Goal: Task Accomplishment & Management: Manage account settings

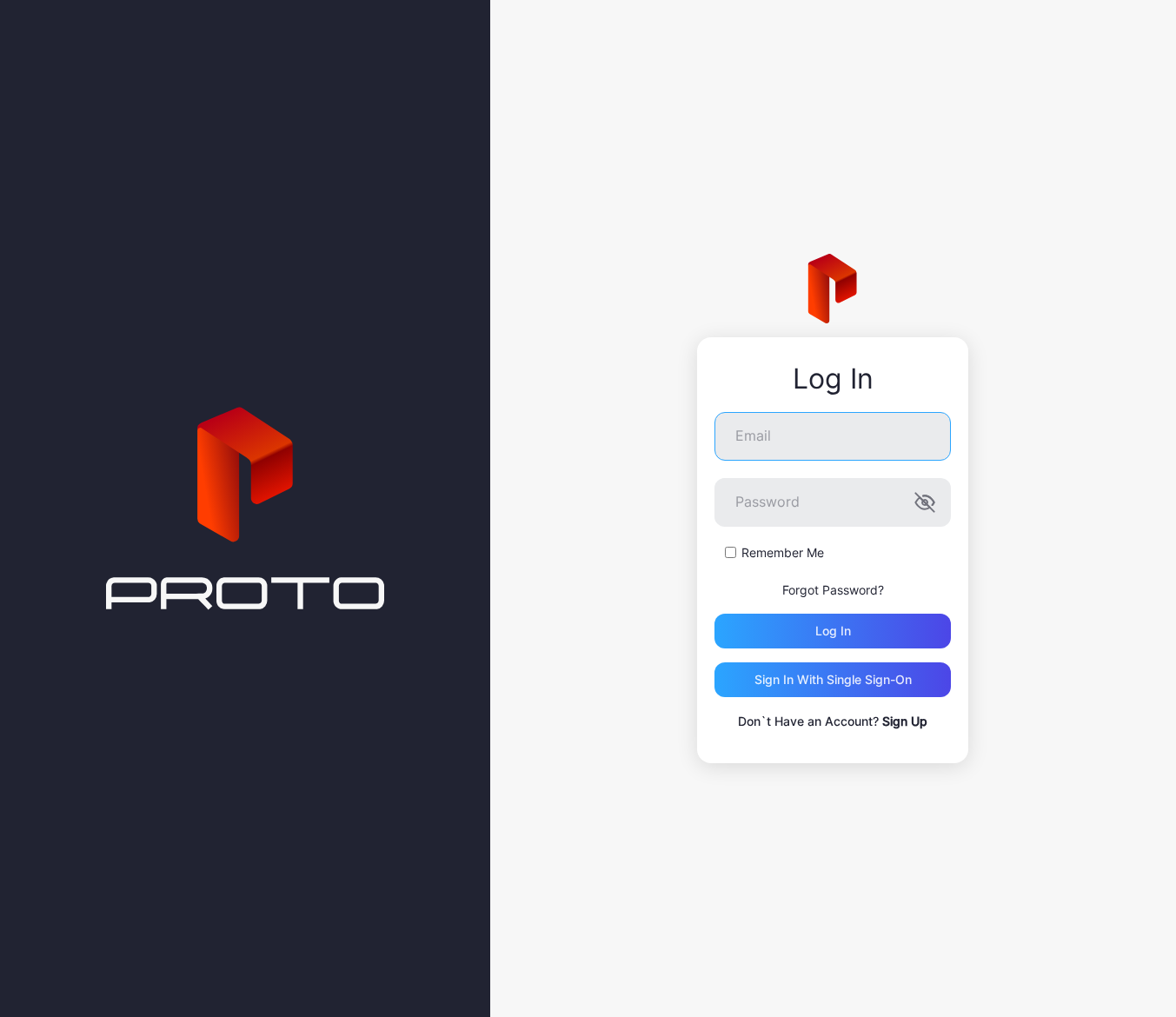
type input "**********"
click at [793, 631] on div "Log in" at bounding box center [833, 631] width 237 height 34
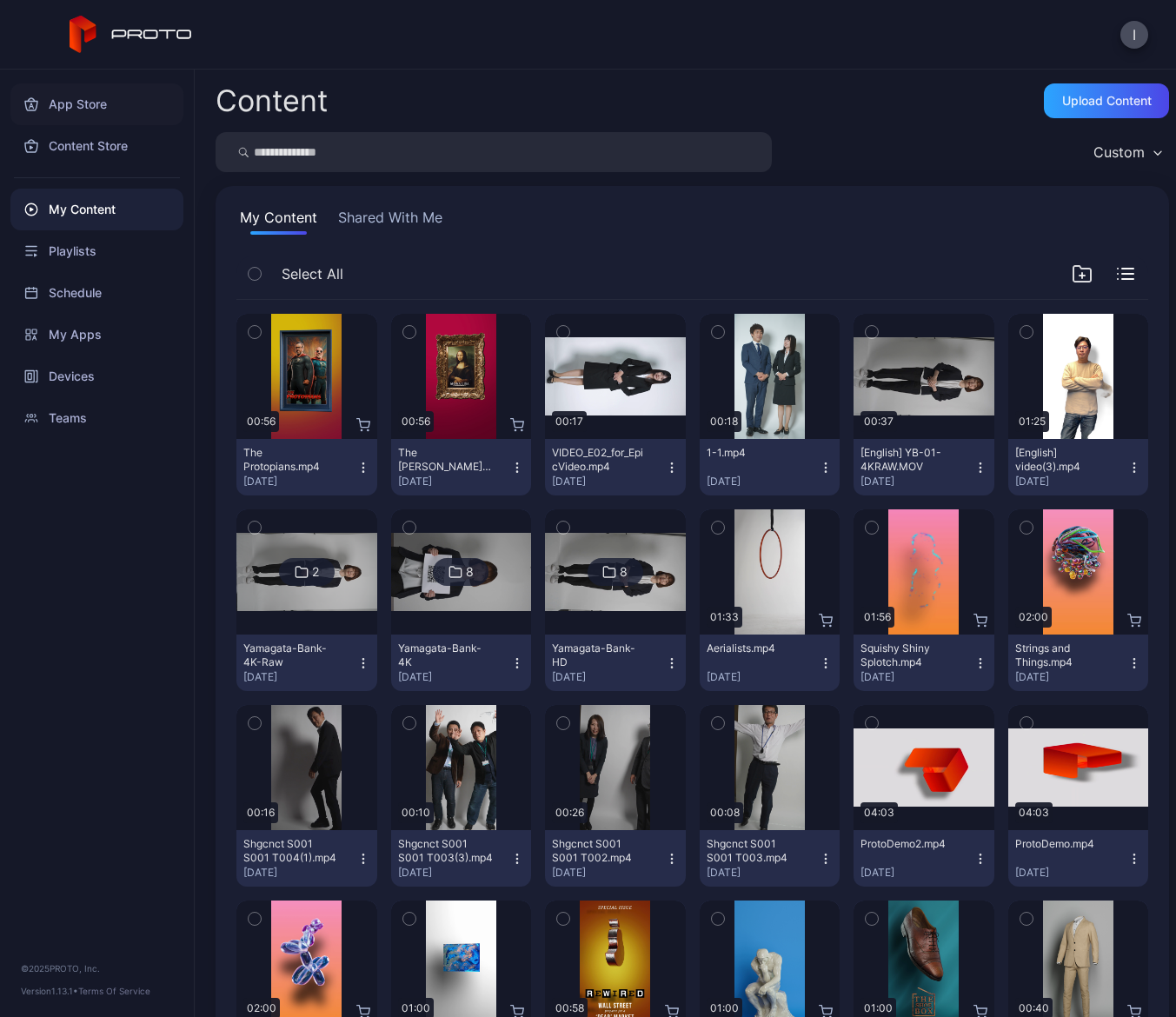
click at [94, 100] on div "App Store" at bounding box center [96, 104] width 173 height 42
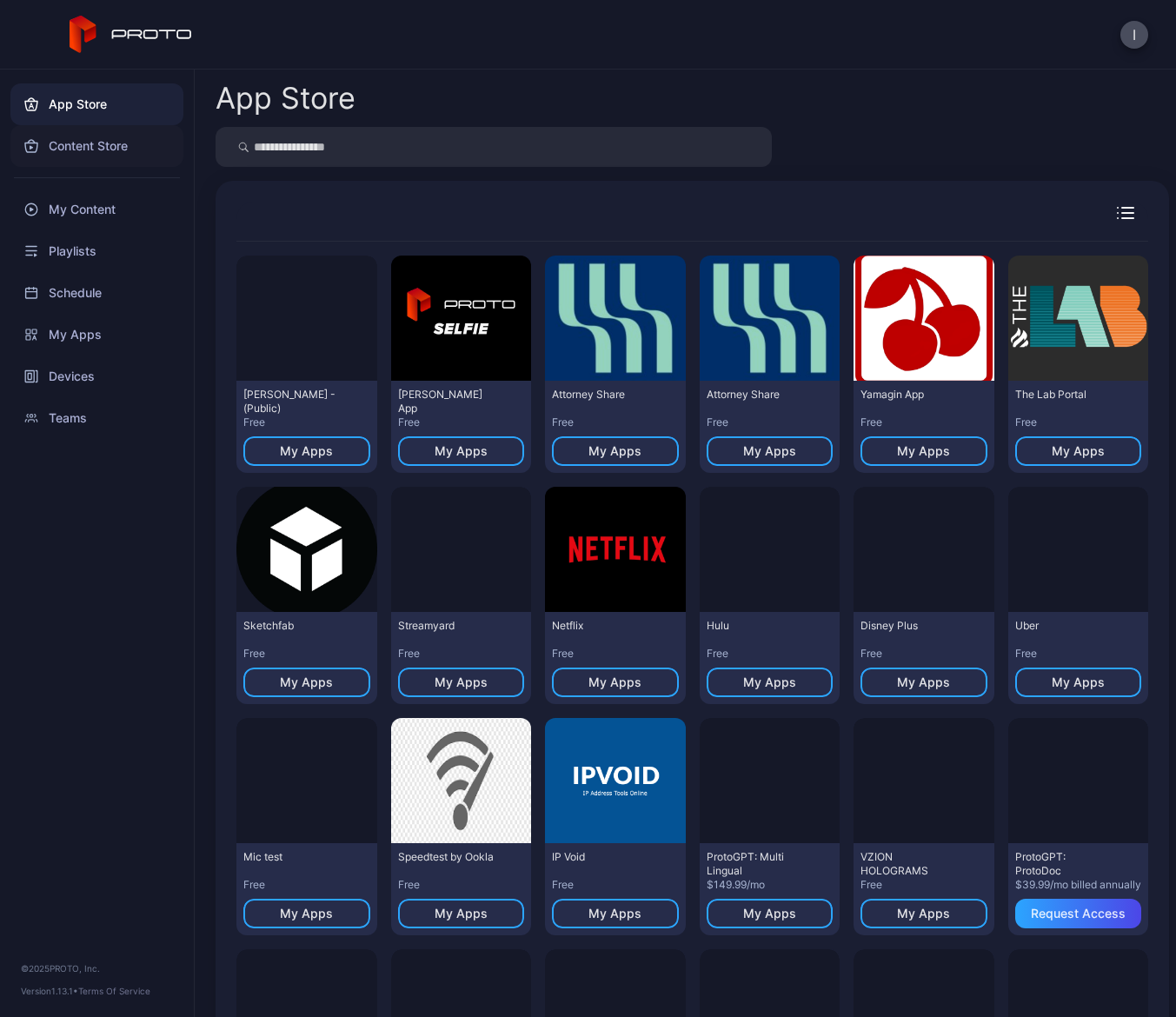
click at [101, 141] on div "Content Store" at bounding box center [96, 146] width 173 height 42
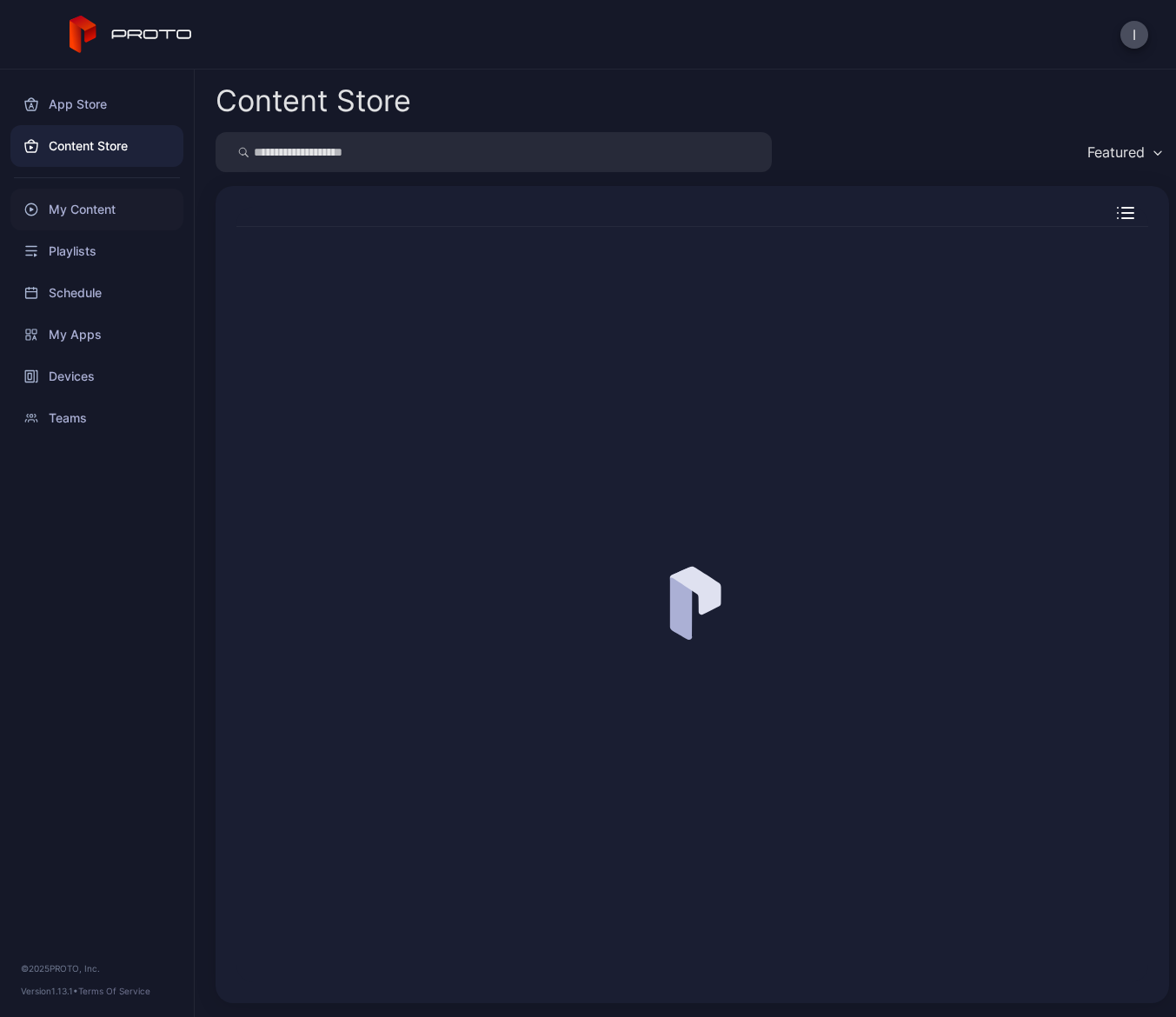
click at [105, 219] on div "My Content" at bounding box center [96, 210] width 173 height 42
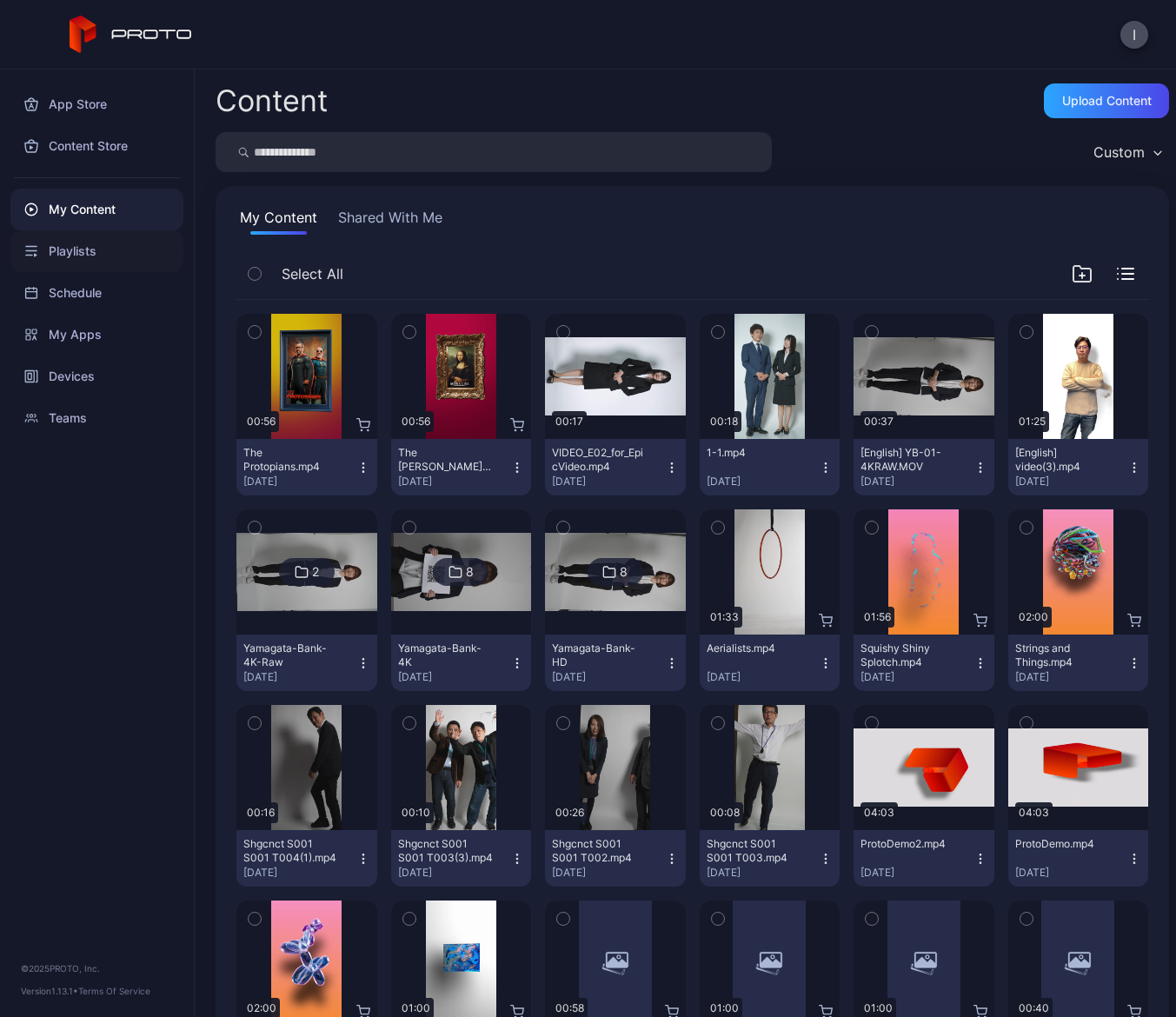
click at [100, 246] on div "Playlists" at bounding box center [96, 251] width 173 height 42
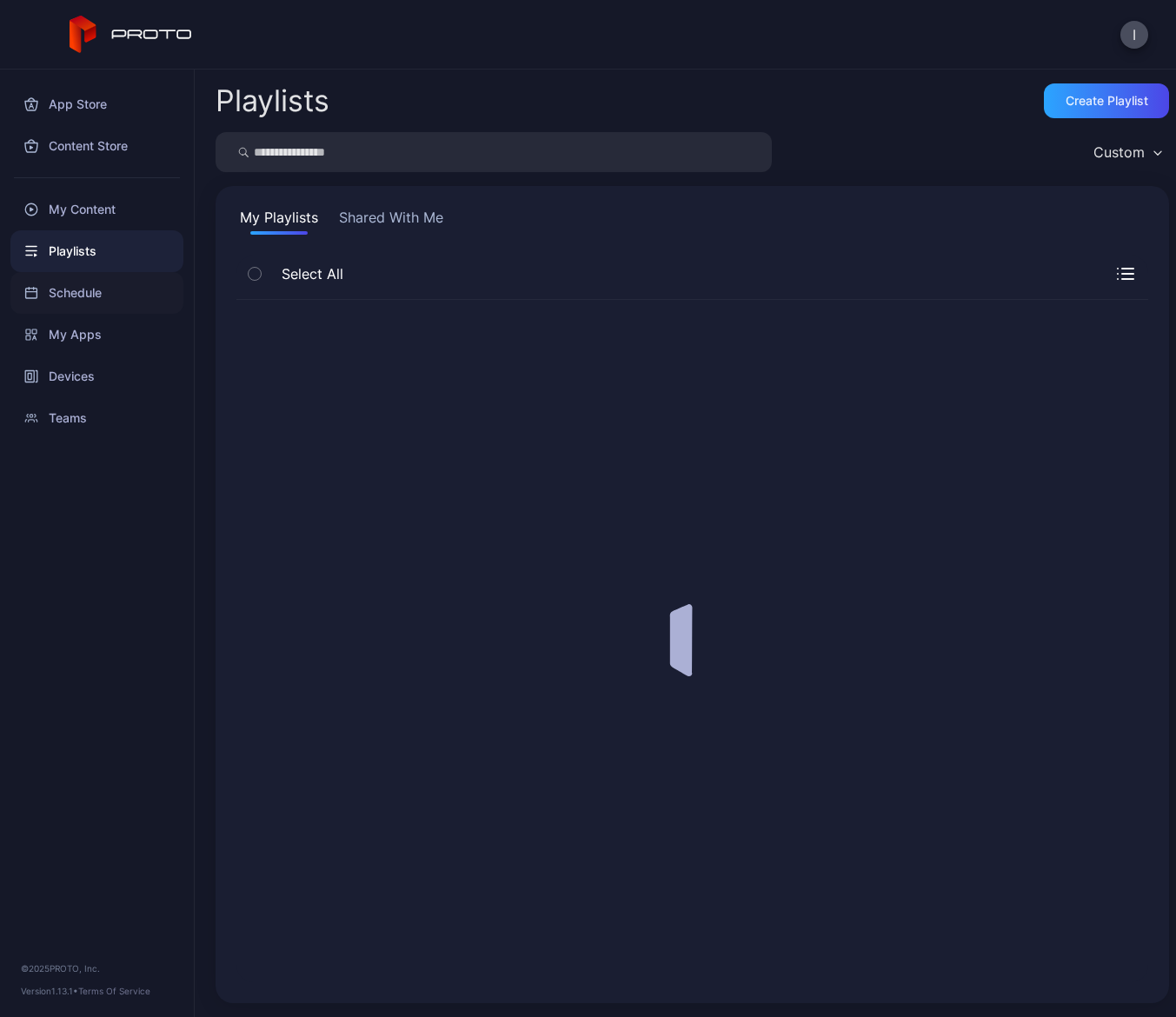
click at [99, 276] on div "Schedule" at bounding box center [96, 293] width 173 height 42
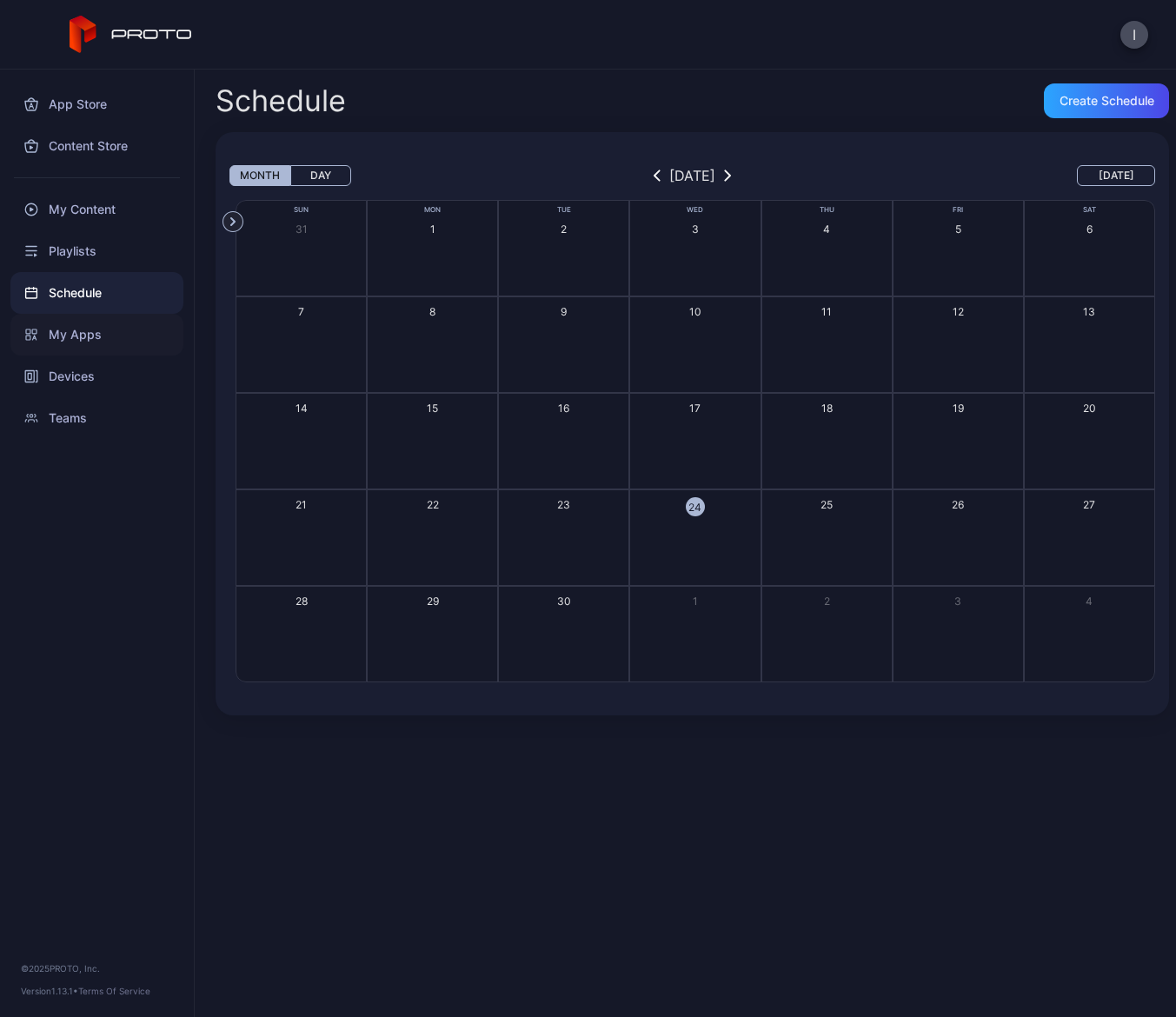
click at [100, 318] on div "My Apps" at bounding box center [96, 335] width 173 height 42
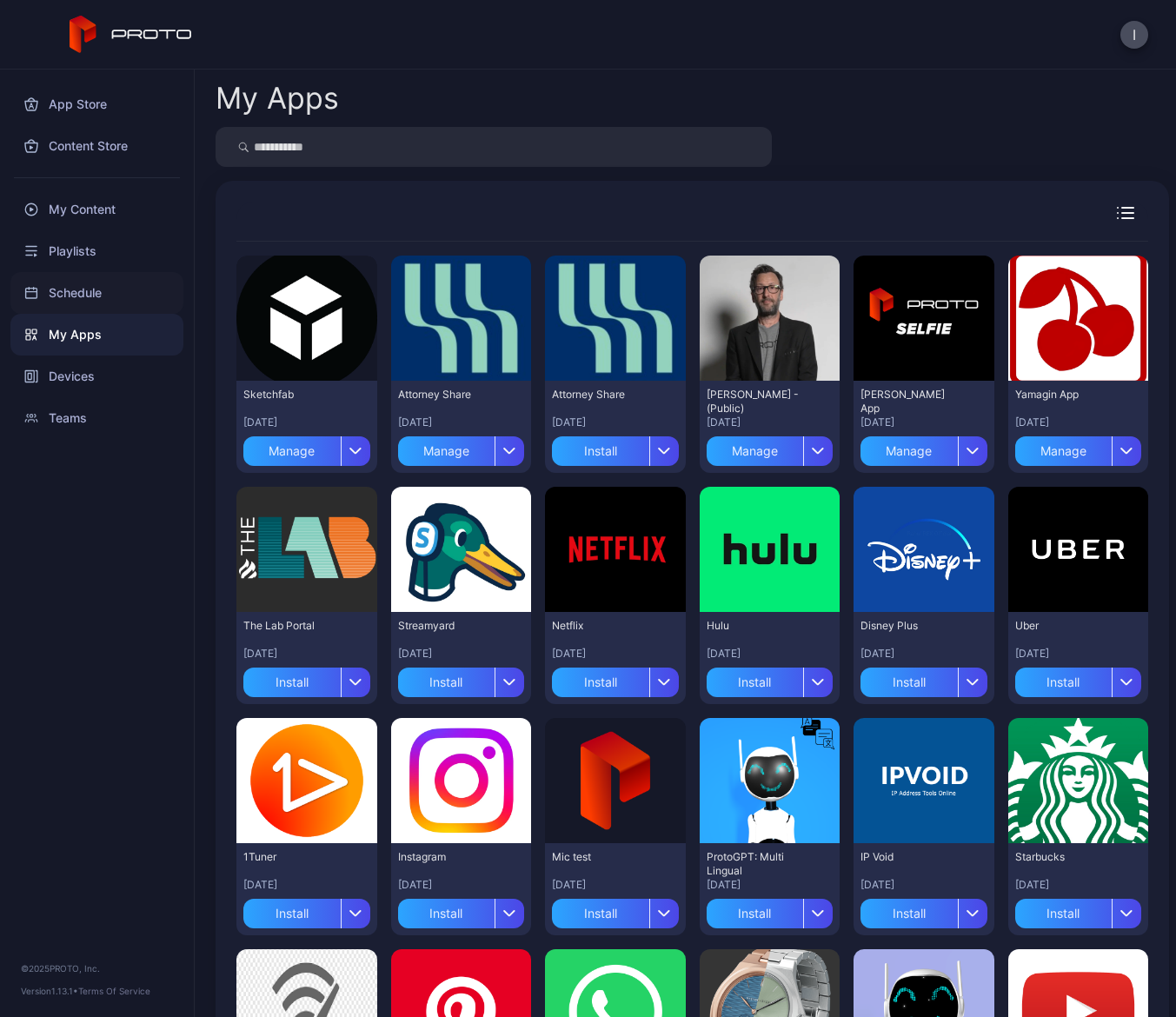
click at [99, 288] on div "Schedule" at bounding box center [96, 293] width 173 height 42
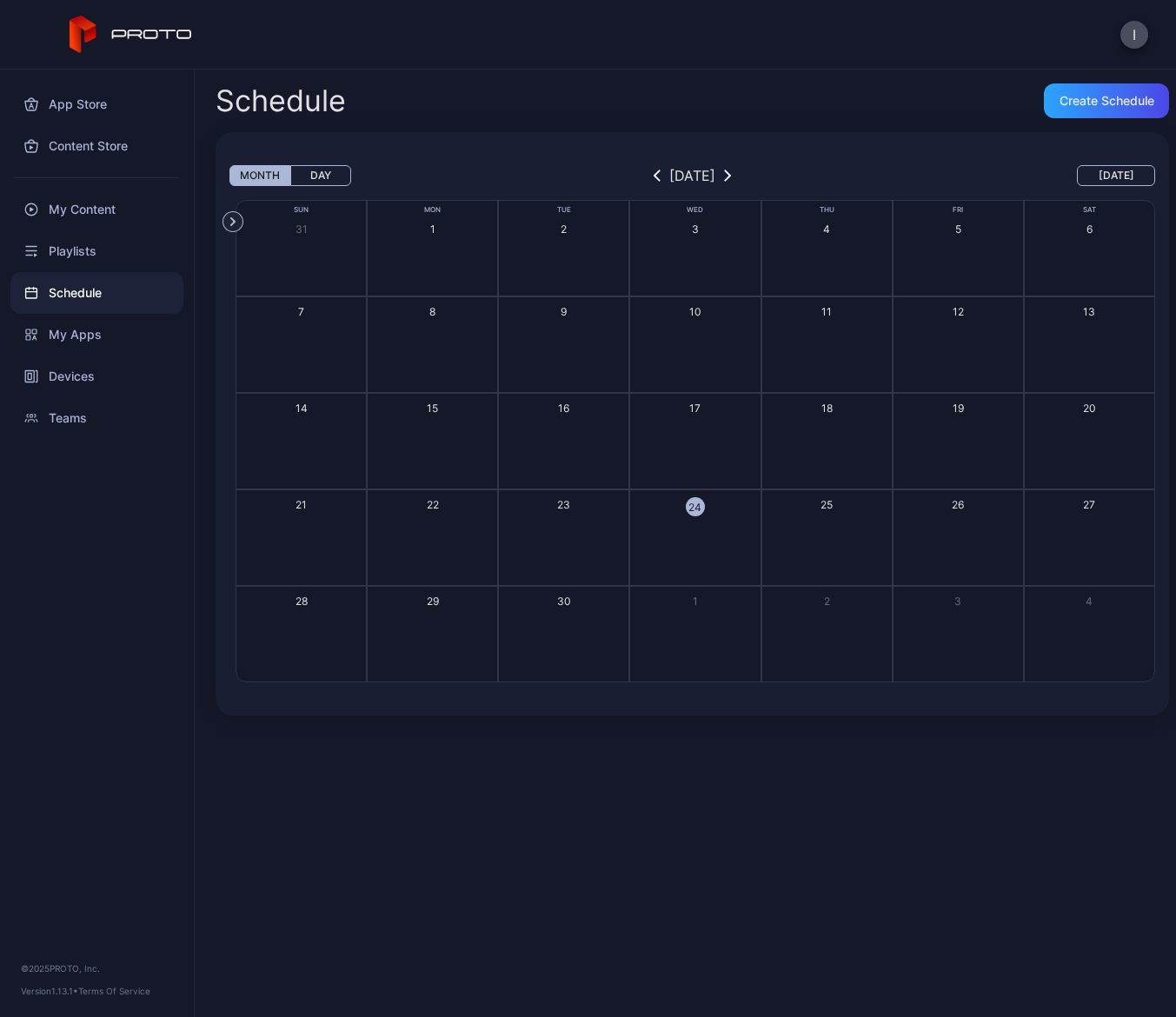
click at [565, 504] on button "23" at bounding box center [564, 537] width 132 height 96
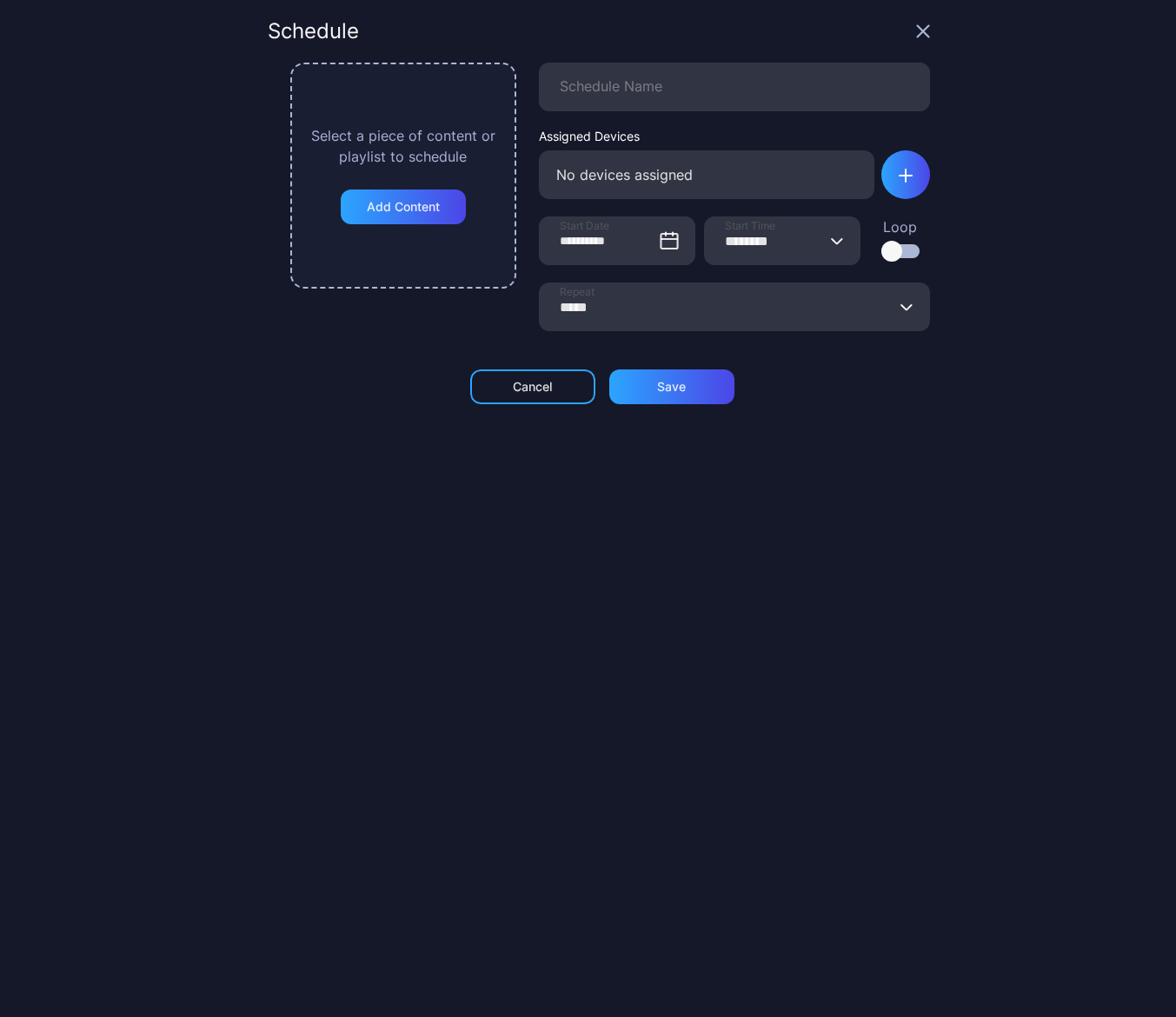
click at [903, 40] on div "Schedule" at bounding box center [599, 42] width 662 height 42
click at [917, 31] on icon "button" at bounding box center [923, 32] width 11 height 11
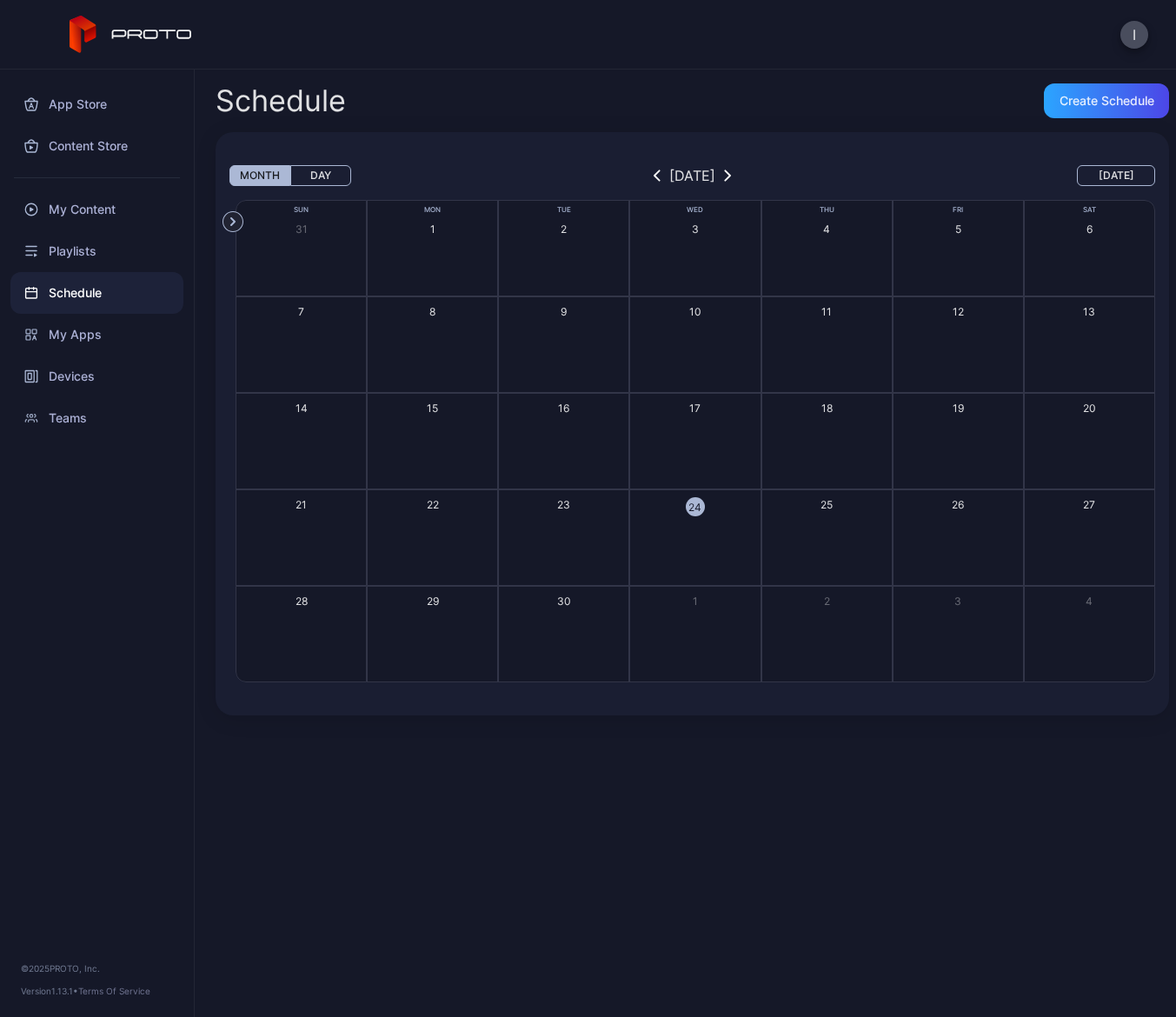
click at [325, 167] on button "Day" at bounding box center [320, 175] width 61 height 21
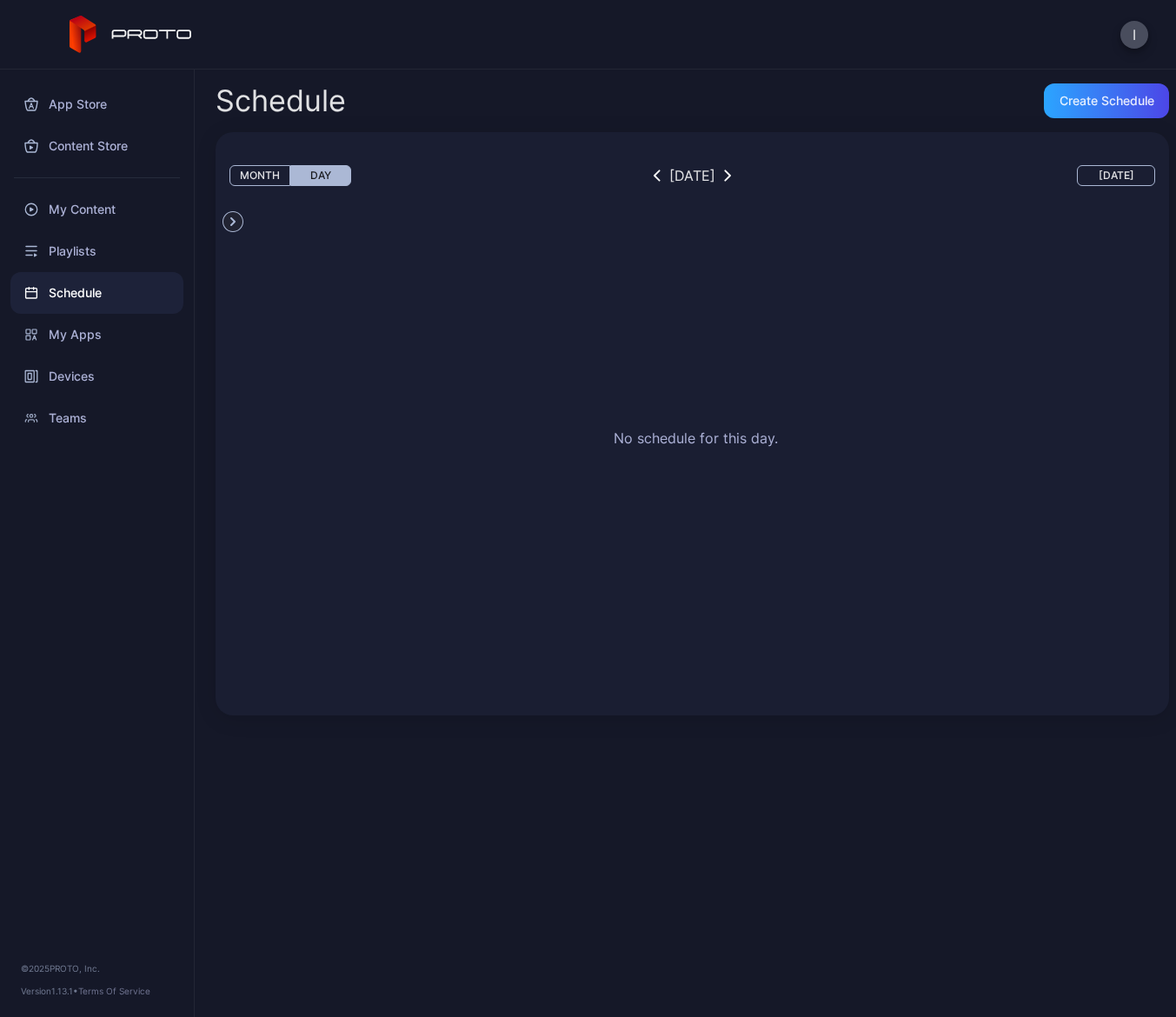
click at [260, 178] on button "Month" at bounding box center [260, 175] width 61 height 21
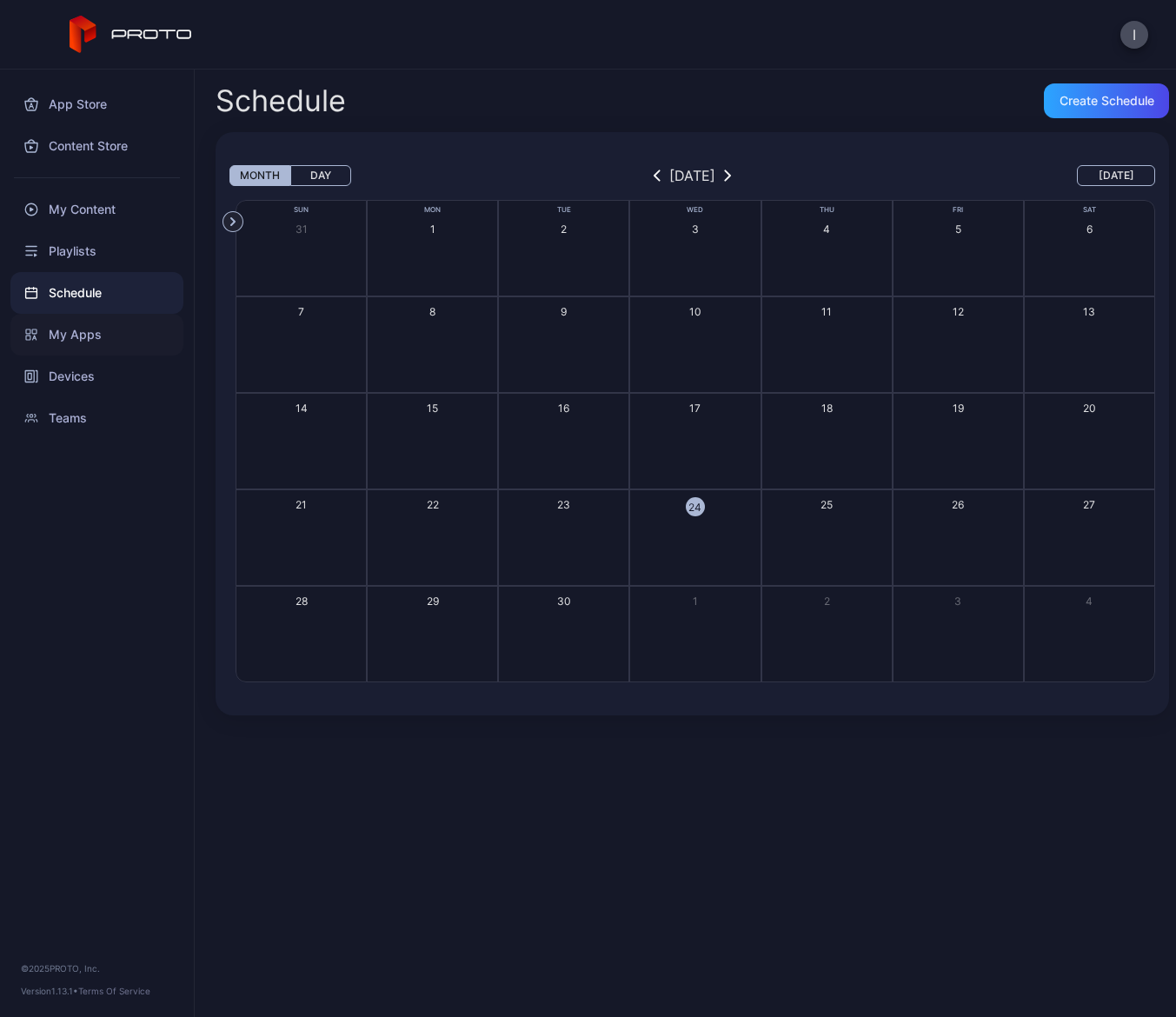
click at [75, 344] on div "My Apps" at bounding box center [96, 335] width 173 height 42
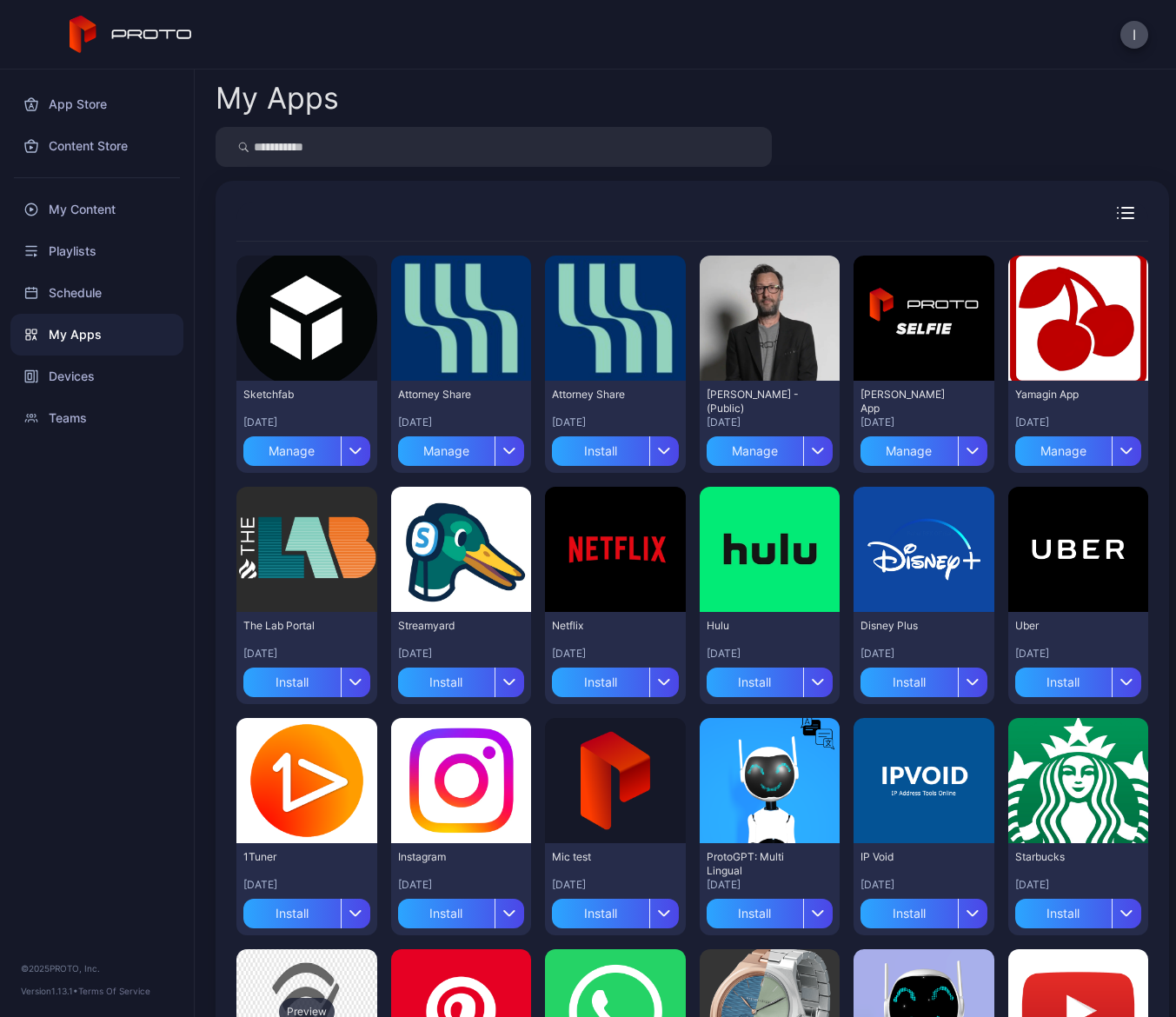
scroll to position [429, 0]
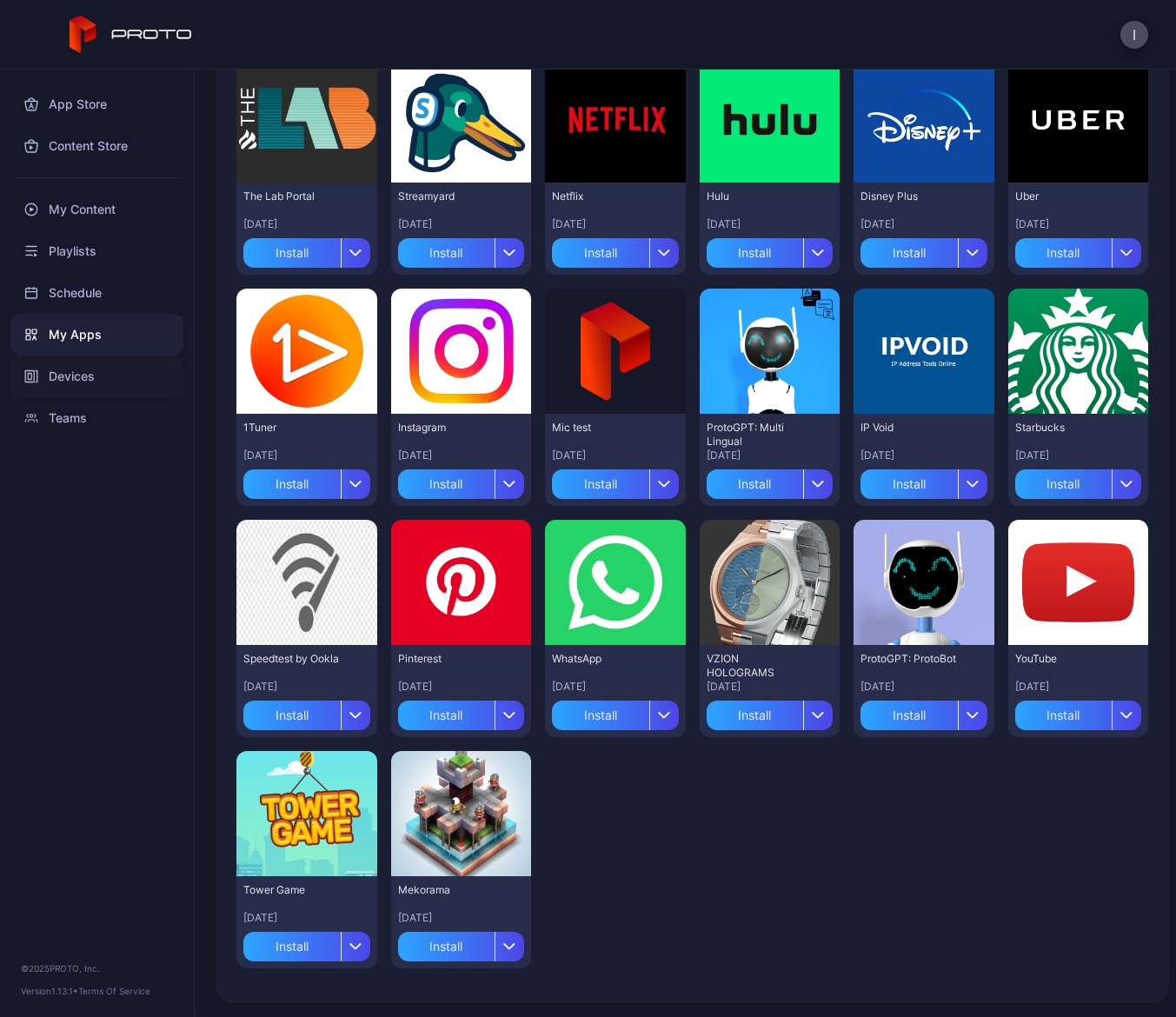
click at [34, 372] on icon at bounding box center [31, 376] width 14 height 14
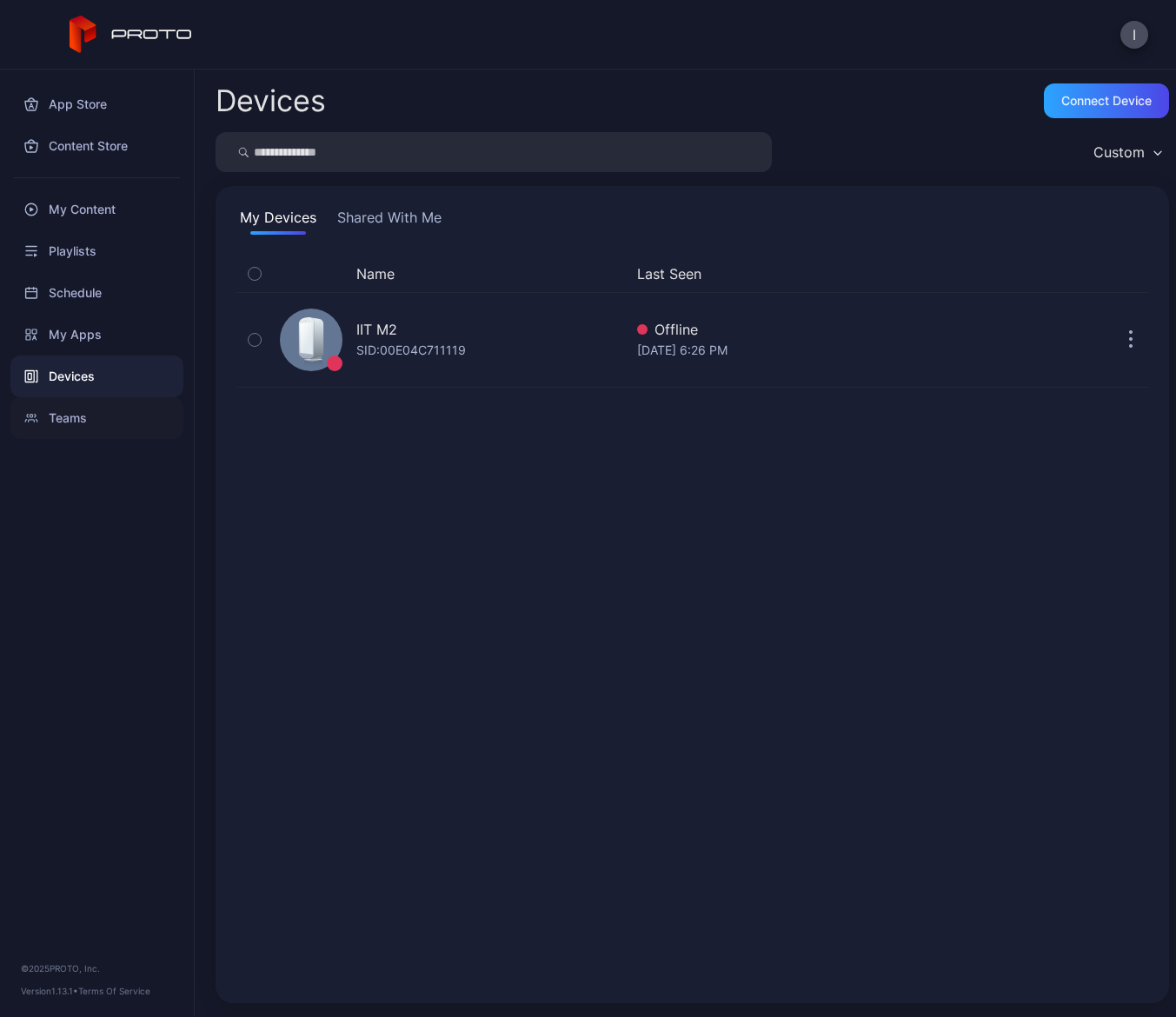
click at [44, 403] on div "Teams" at bounding box center [96, 418] width 173 height 42
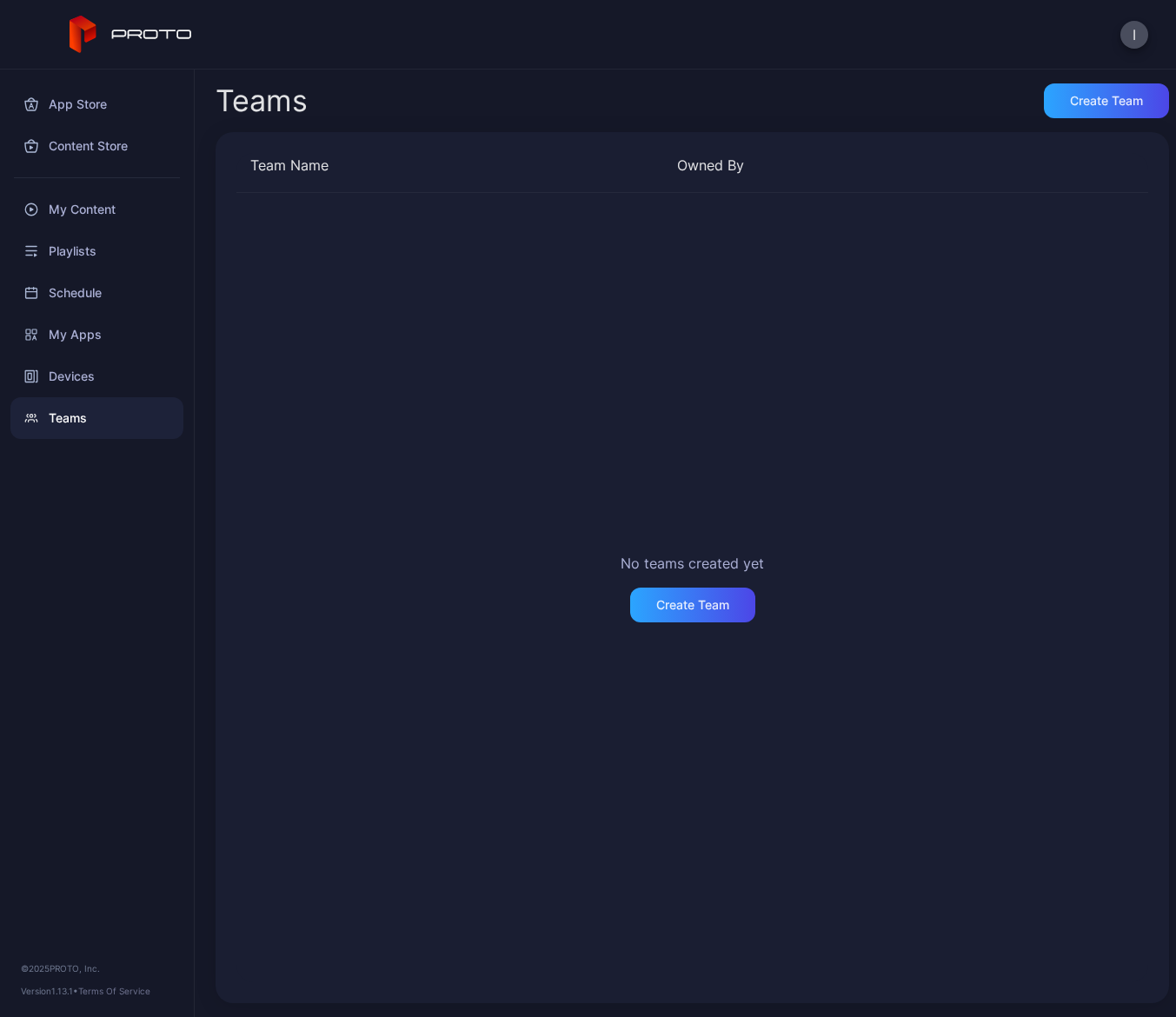
click at [81, 968] on div "© 2025 PROTO, Inc." at bounding box center [97, 968] width 152 height 14
click at [656, 602] on div "Create Team" at bounding box center [692, 604] width 73 height 14
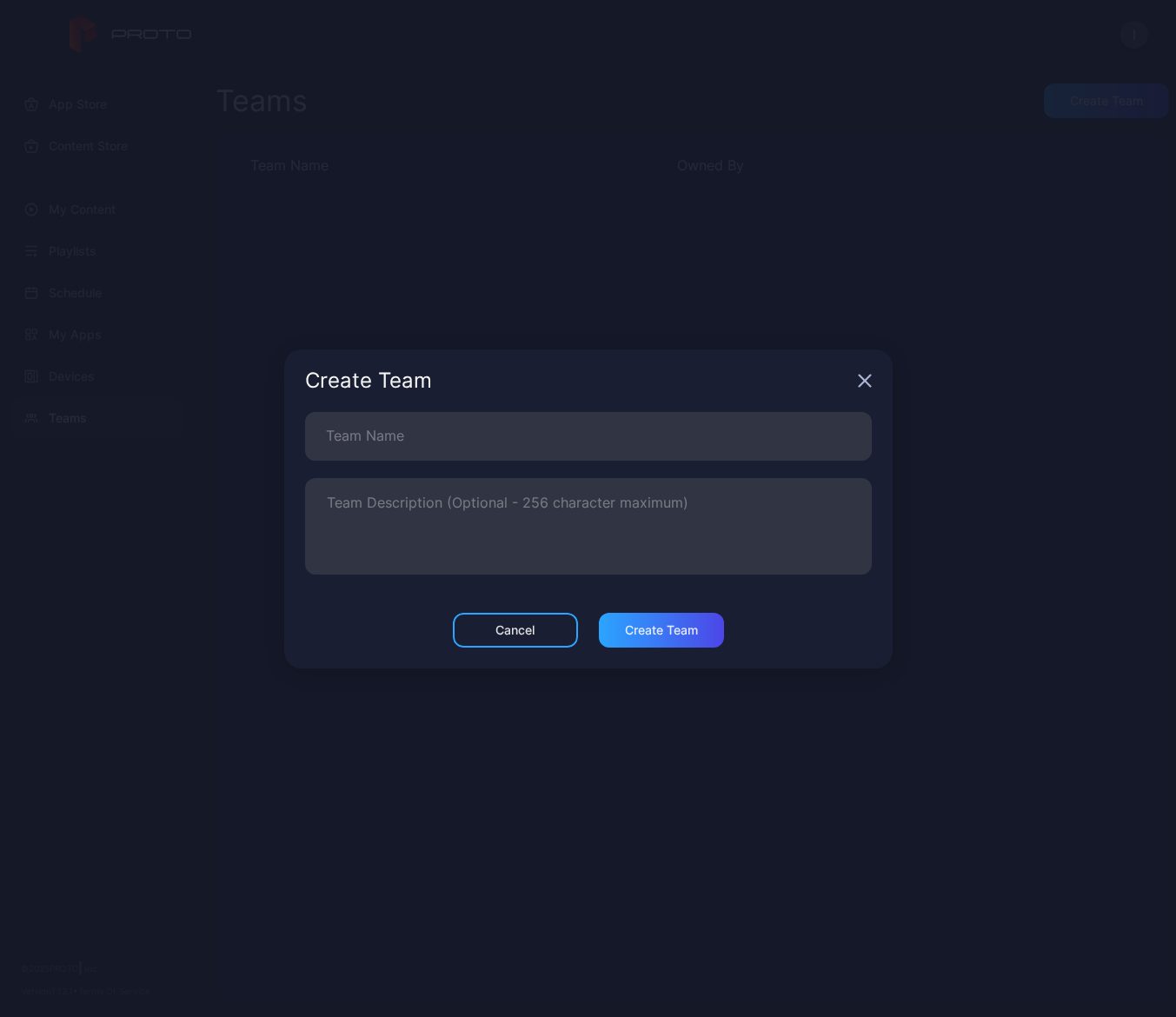
click at [868, 379] on icon "button" at bounding box center [865, 380] width 14 height 14
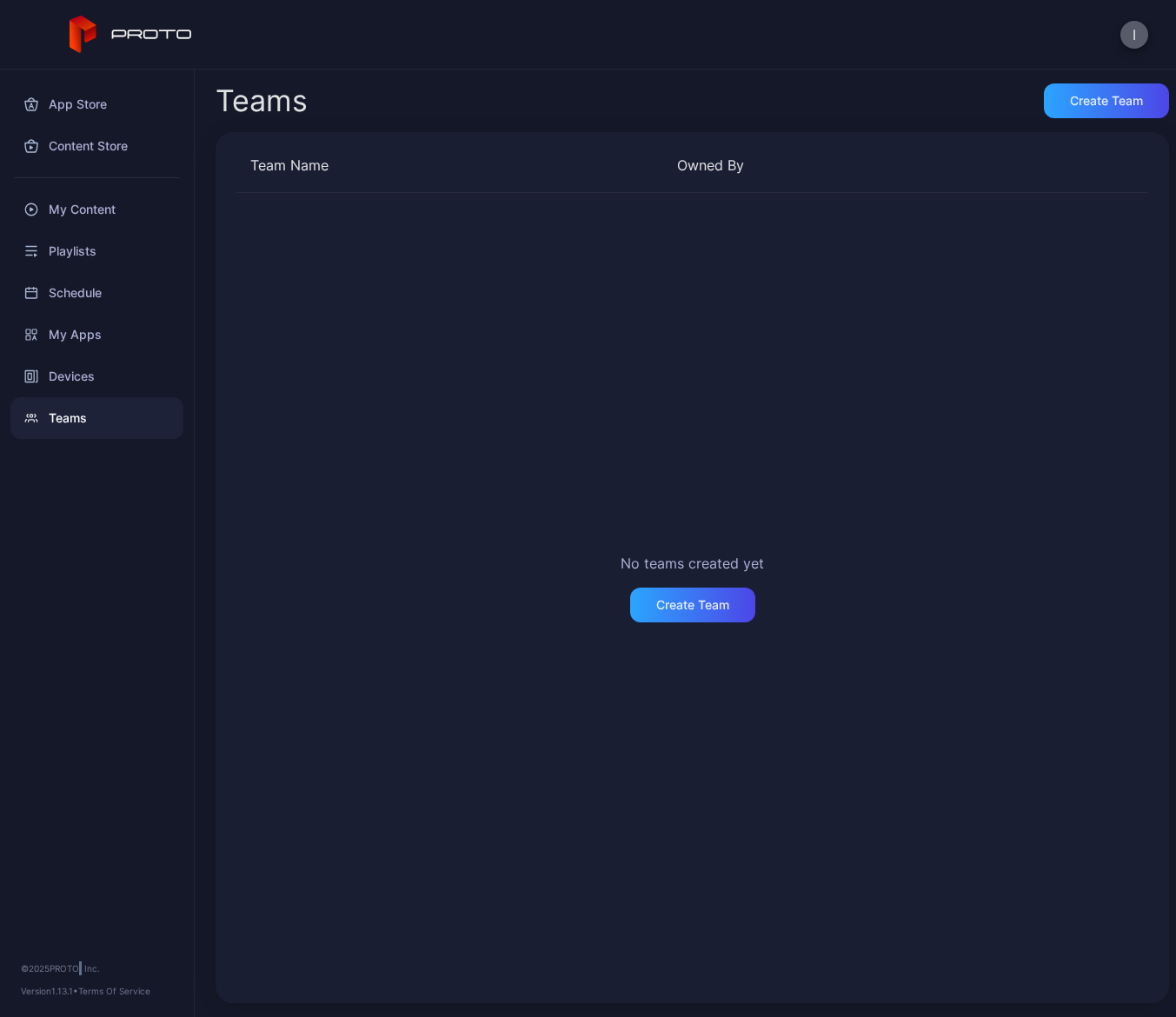
click at [1132, 34] on button "I" at bounding box center [1134, 34] width 28 height 28
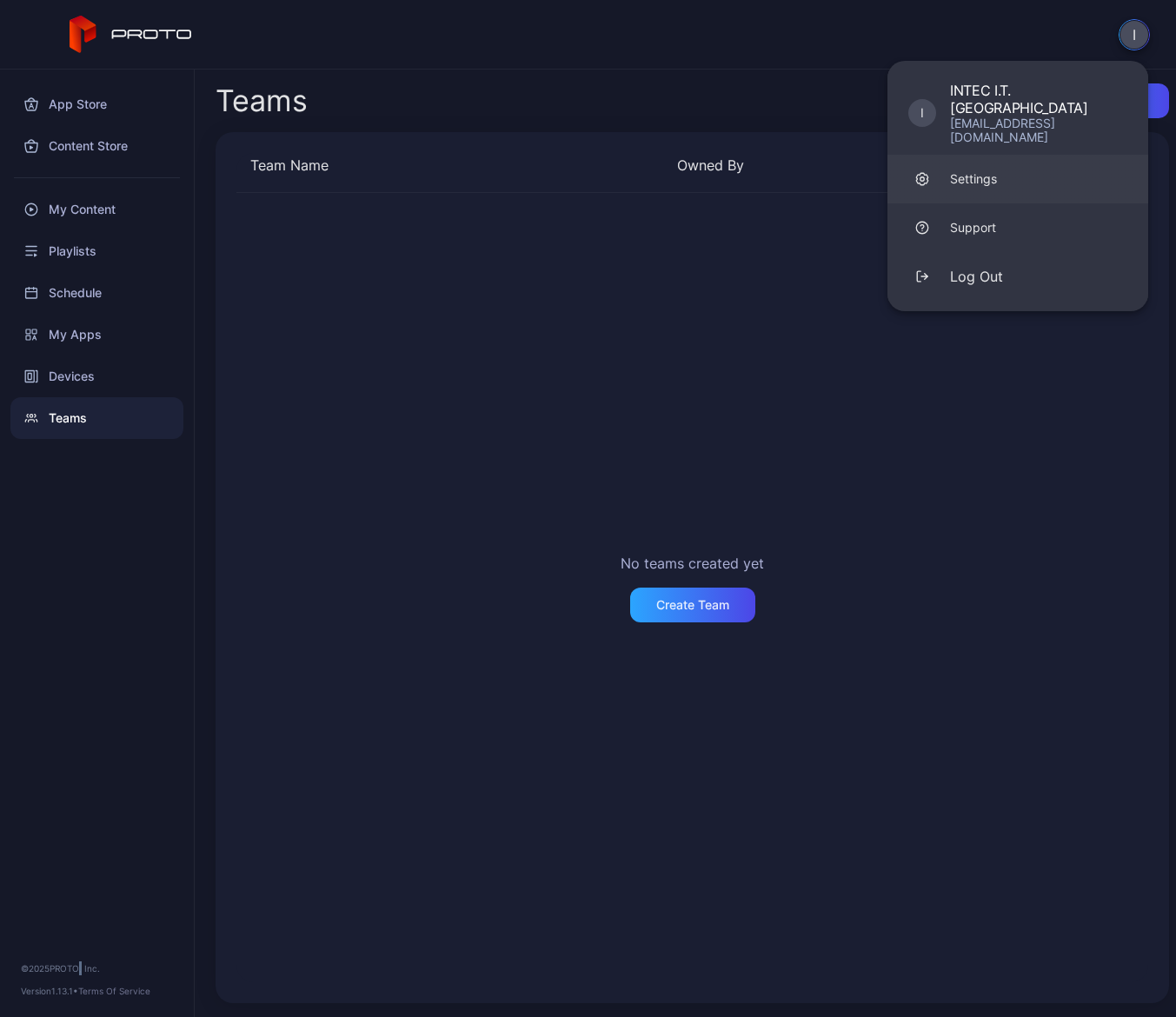
click at [988, 171] on div "Settings" at bounding box center [974, 179] width 47 height 17
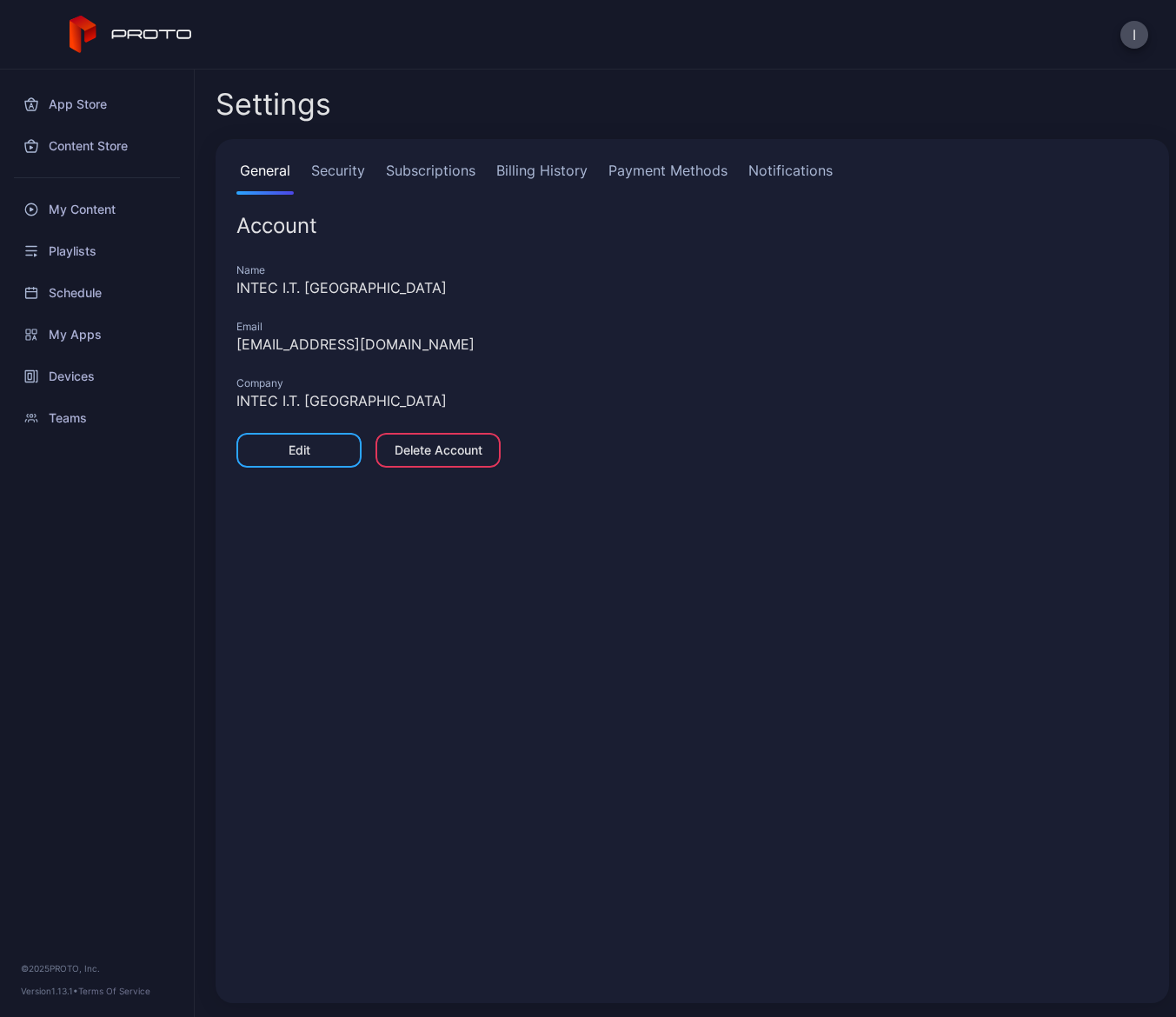
click at [801, 176] on link "Notifications" at bounding box center [790, 177] width 92 height 34
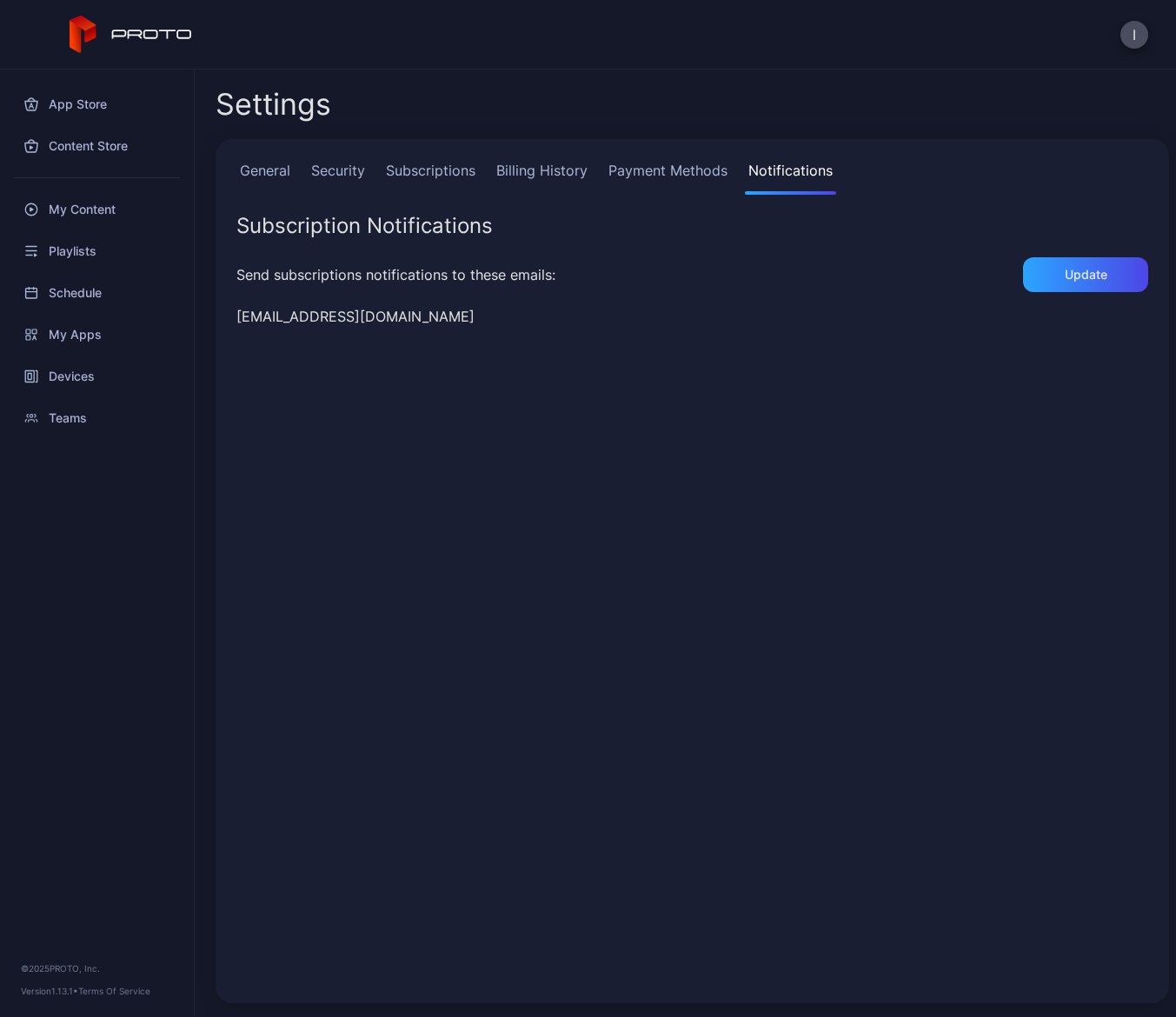
click at [697, 169] on link "Payment Methods" at bounding box center [668, 177] width 126 height 34
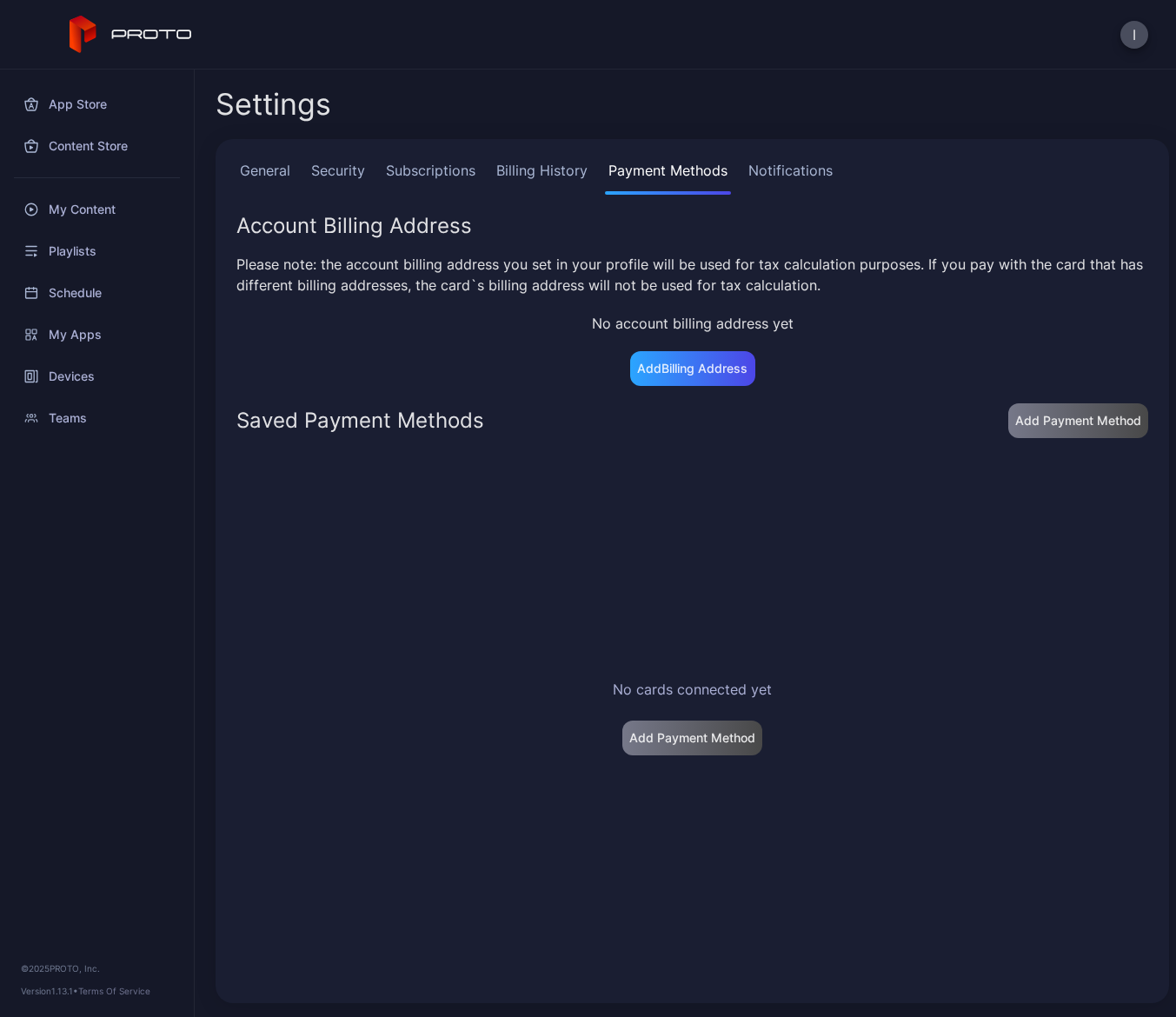
click at [512, 167] on link "Billing History" at bounding box center [542, 177] width 98 height 34
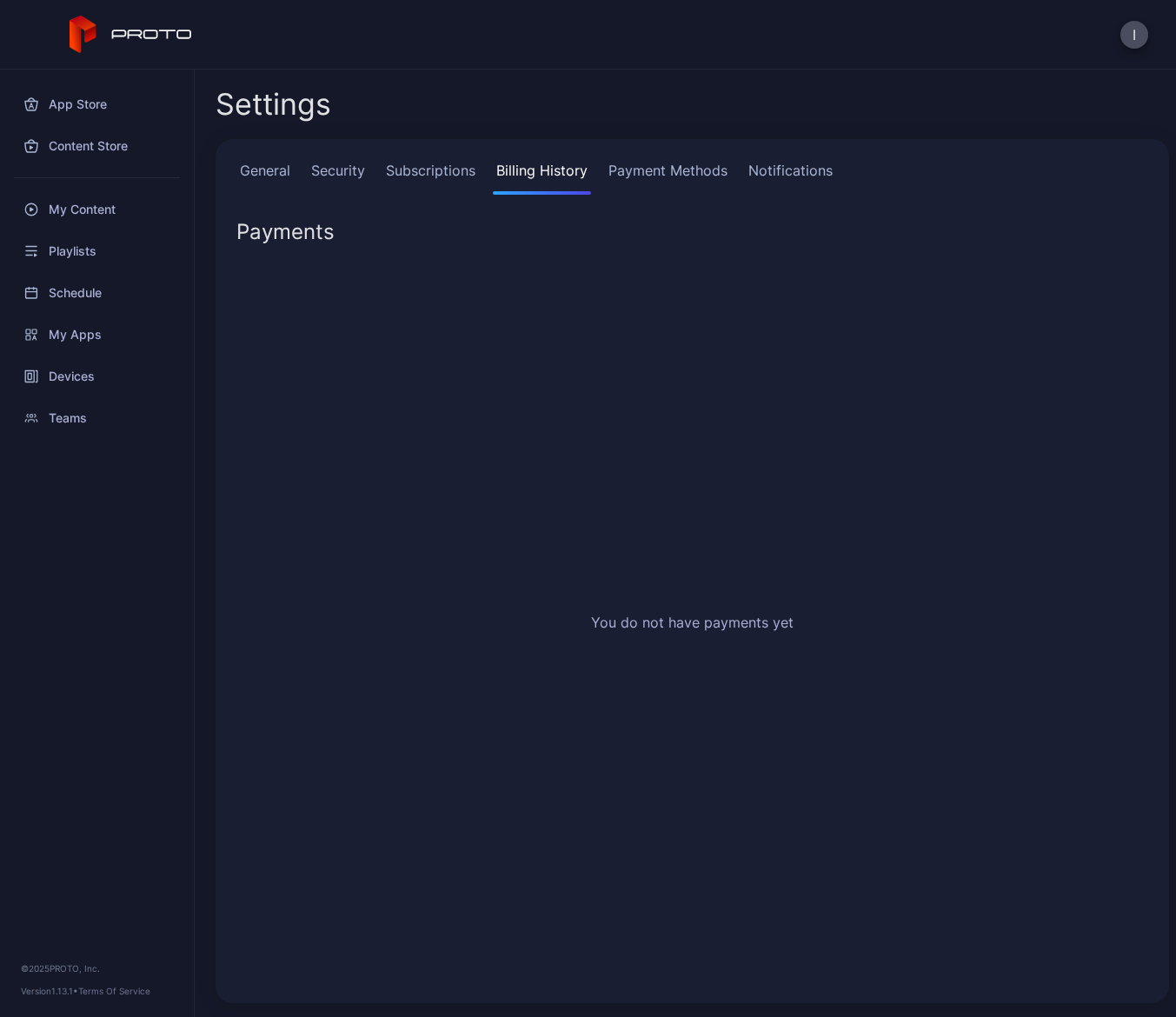
click at [424, 168] on link "Subscriptions" at bounding box center [431, 177] width 96 height 34
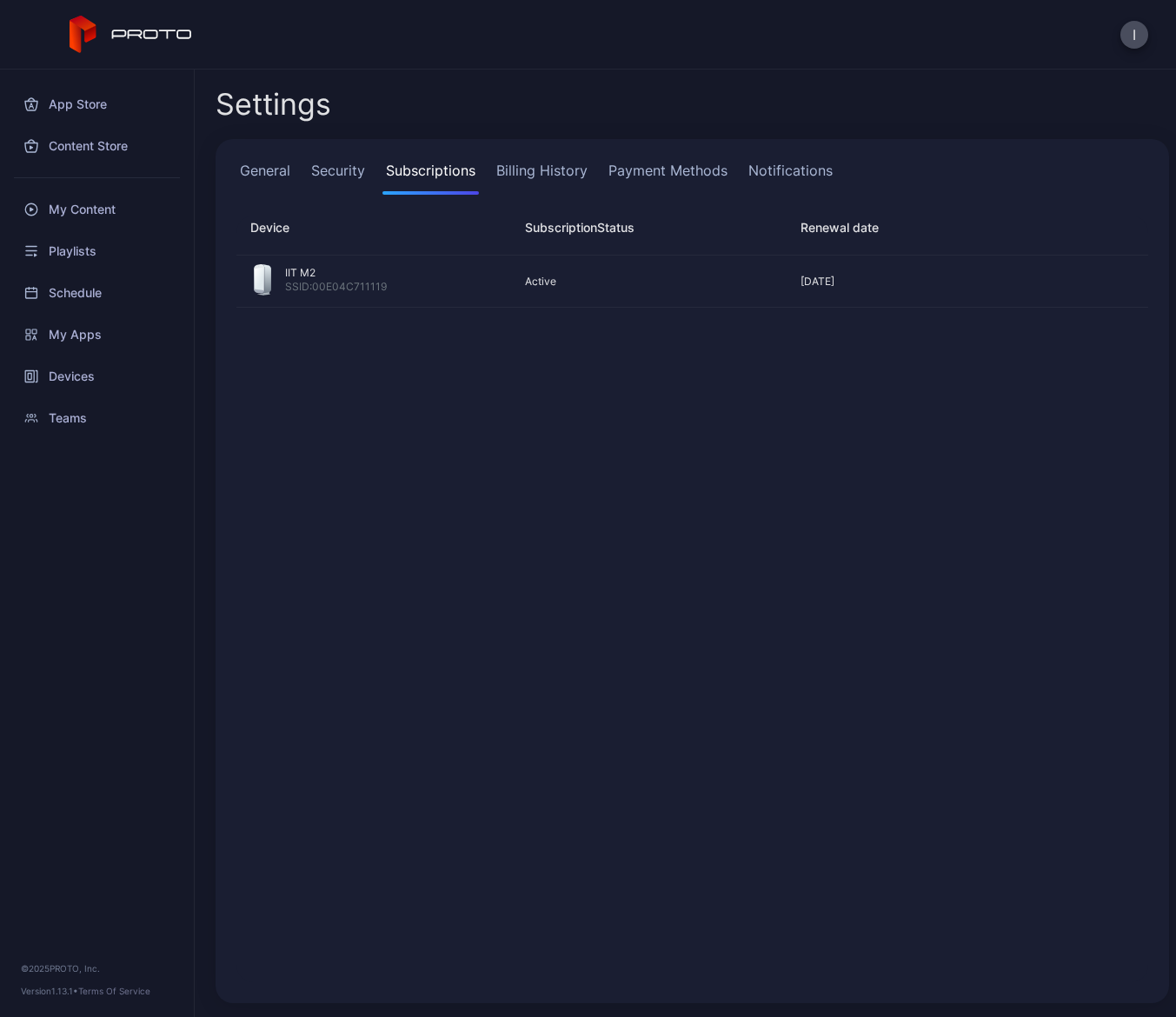
click at [319, 166] on link "Security" at bounding box center [338, 177] width 61 height 34
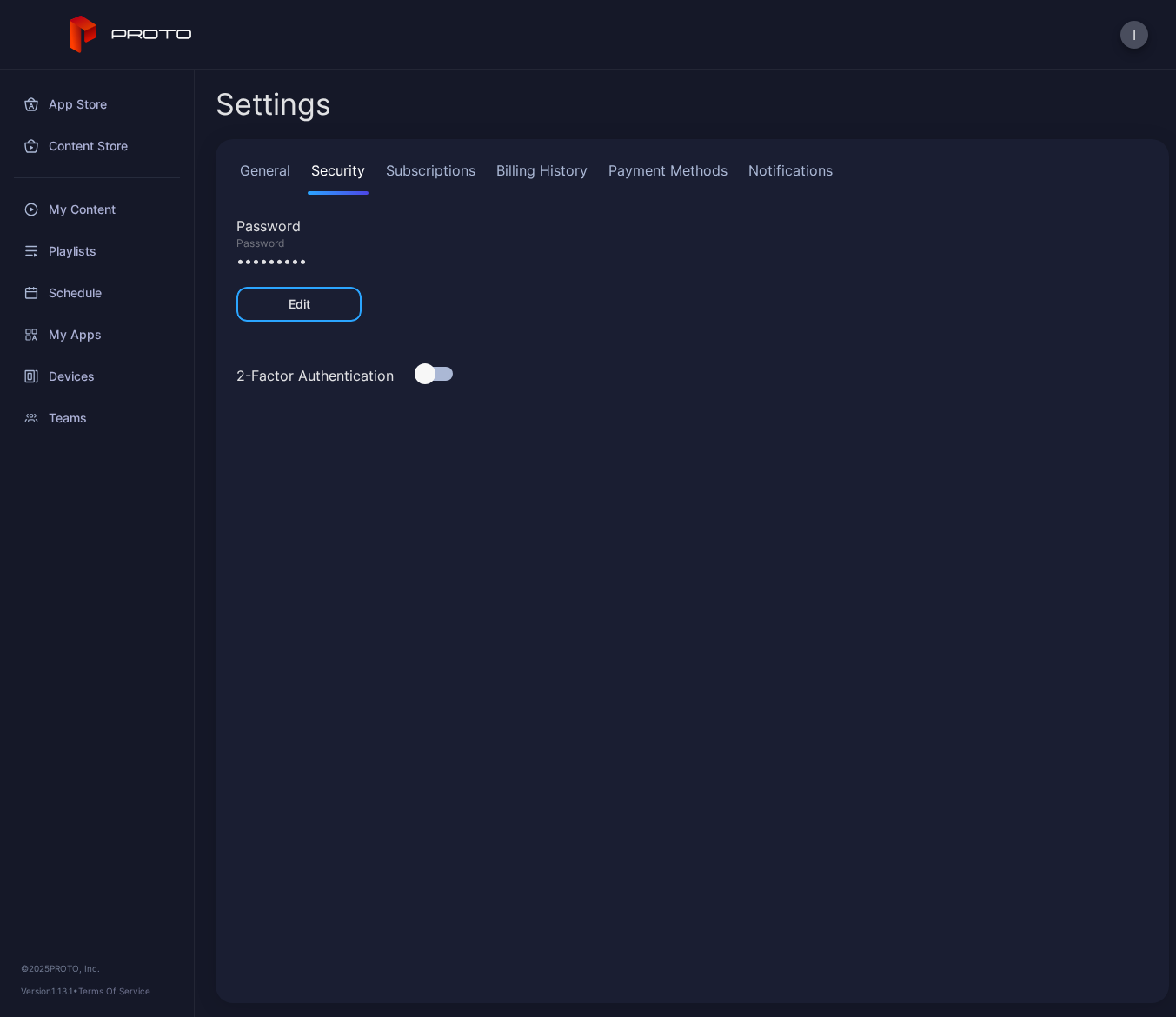
click at [240, 170] on link "General" at bounding box center [265, 177] width 57 height 34
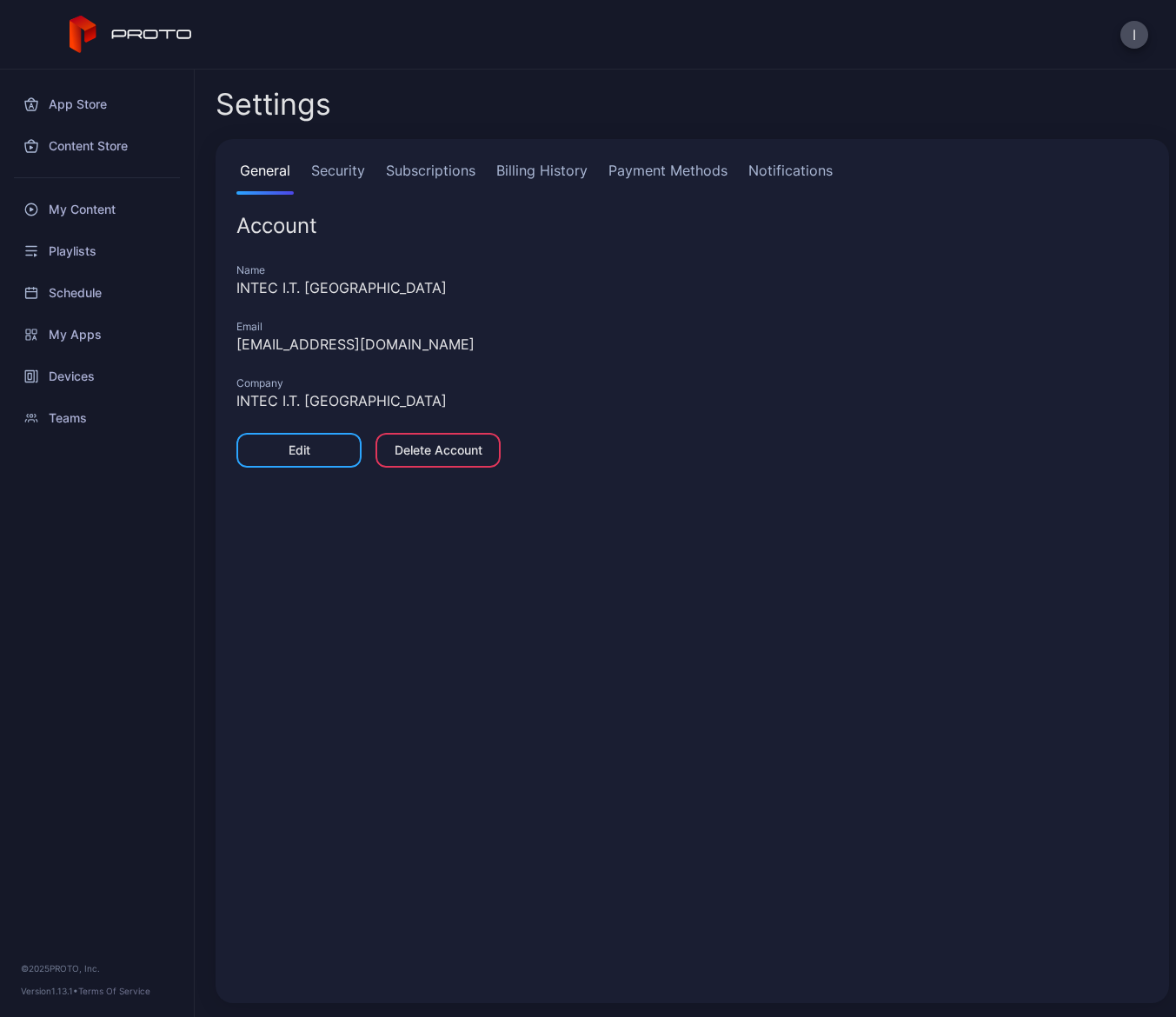
click at [1122, 42] on div "I" at bounding box center [1134, 34] width 28 height 28
click at [1135, 34] on button "I" at bounding box center [1134, 34] width 28 height 28
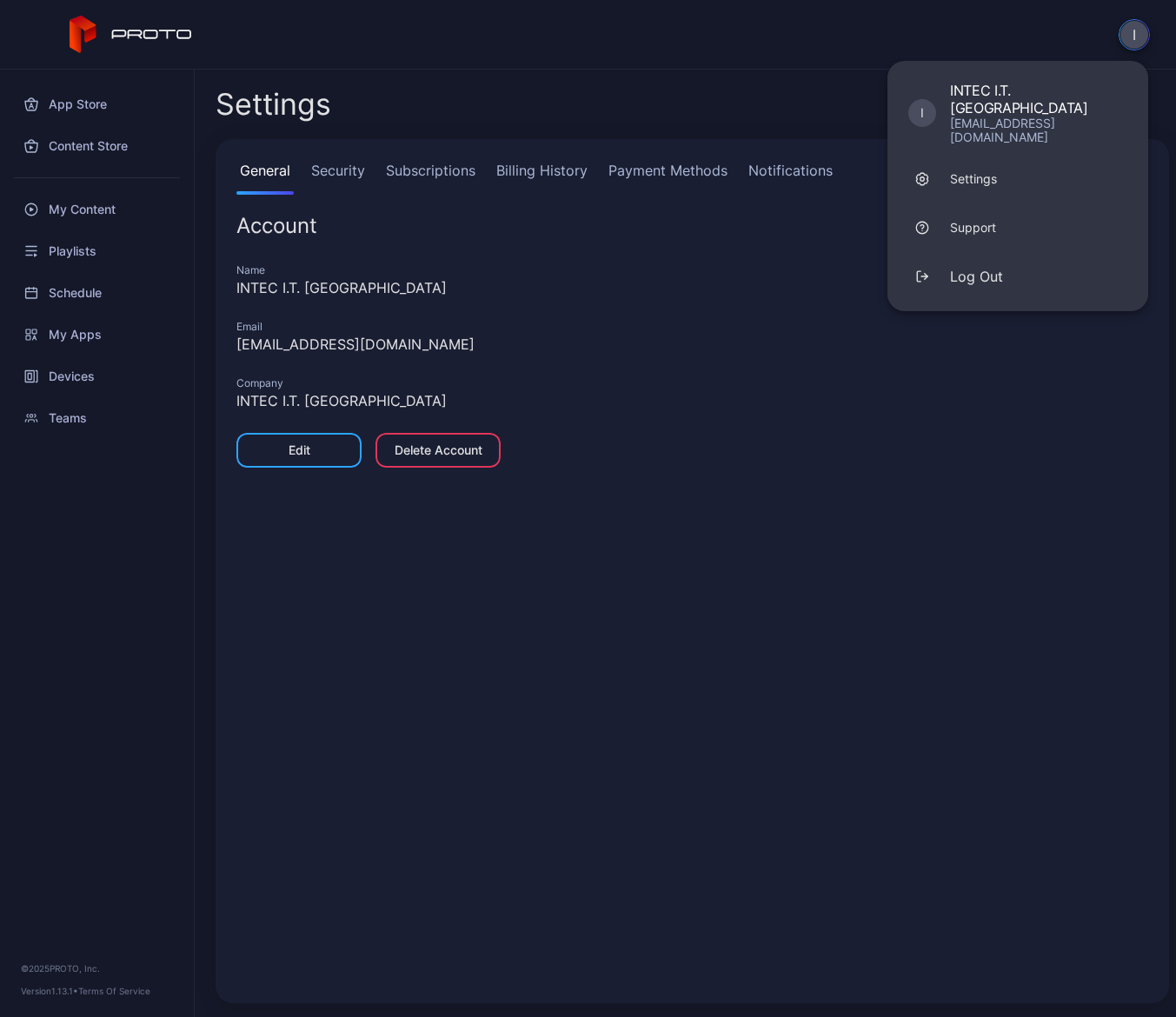
drag, startPoint x: 561, startPoint y: 240, endPoint x: 589, endPoint y: 214, distance: 38.2
click at [561, 240] on div "General Security Subscriptions Billing History Payment Methods Notifications Ac…" at bounding box center [692, 571] width 954 height 864
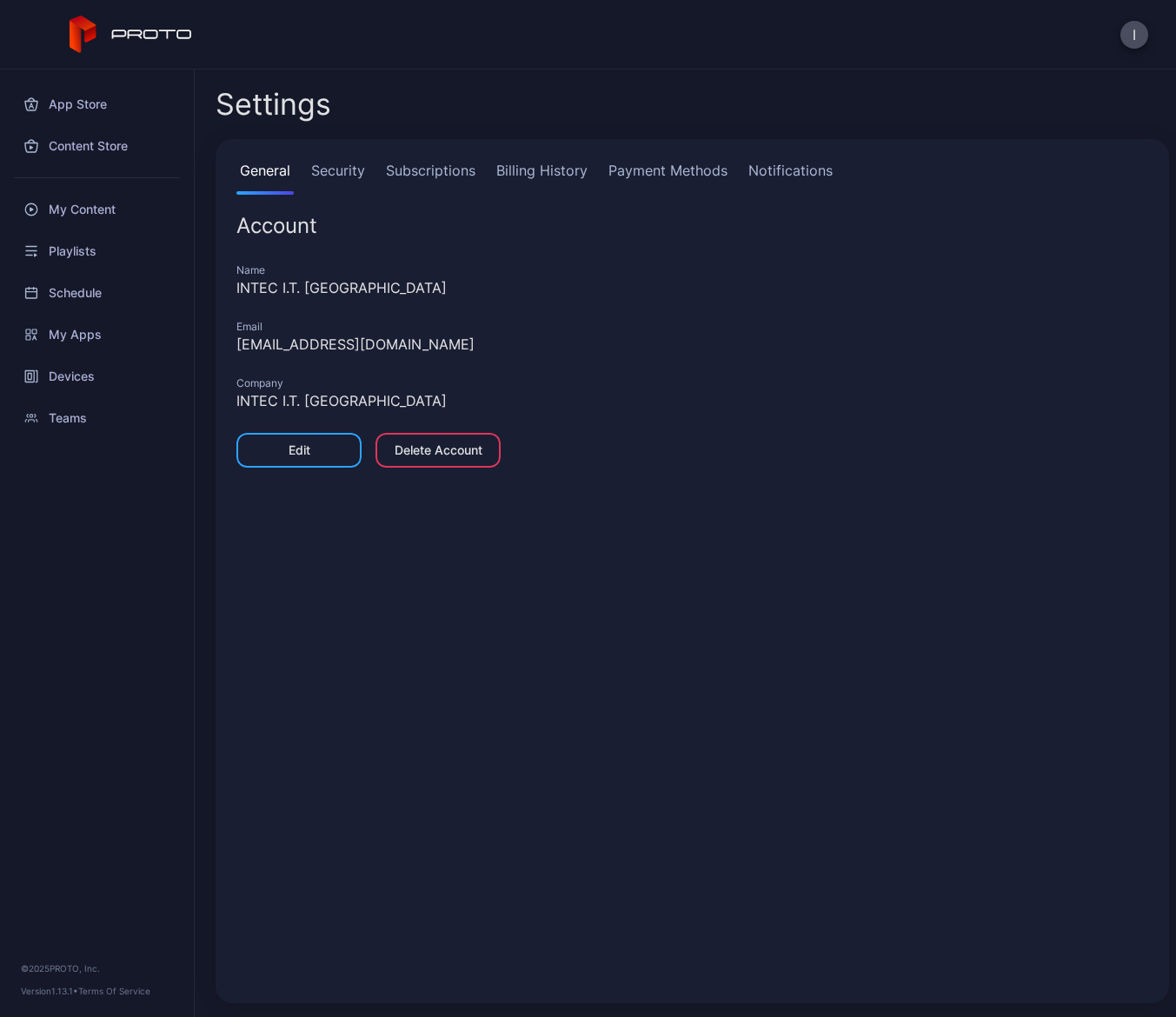
click at [695, 177] on link "Payment Methods" at bounding box center [668, 177] width 126 height 34
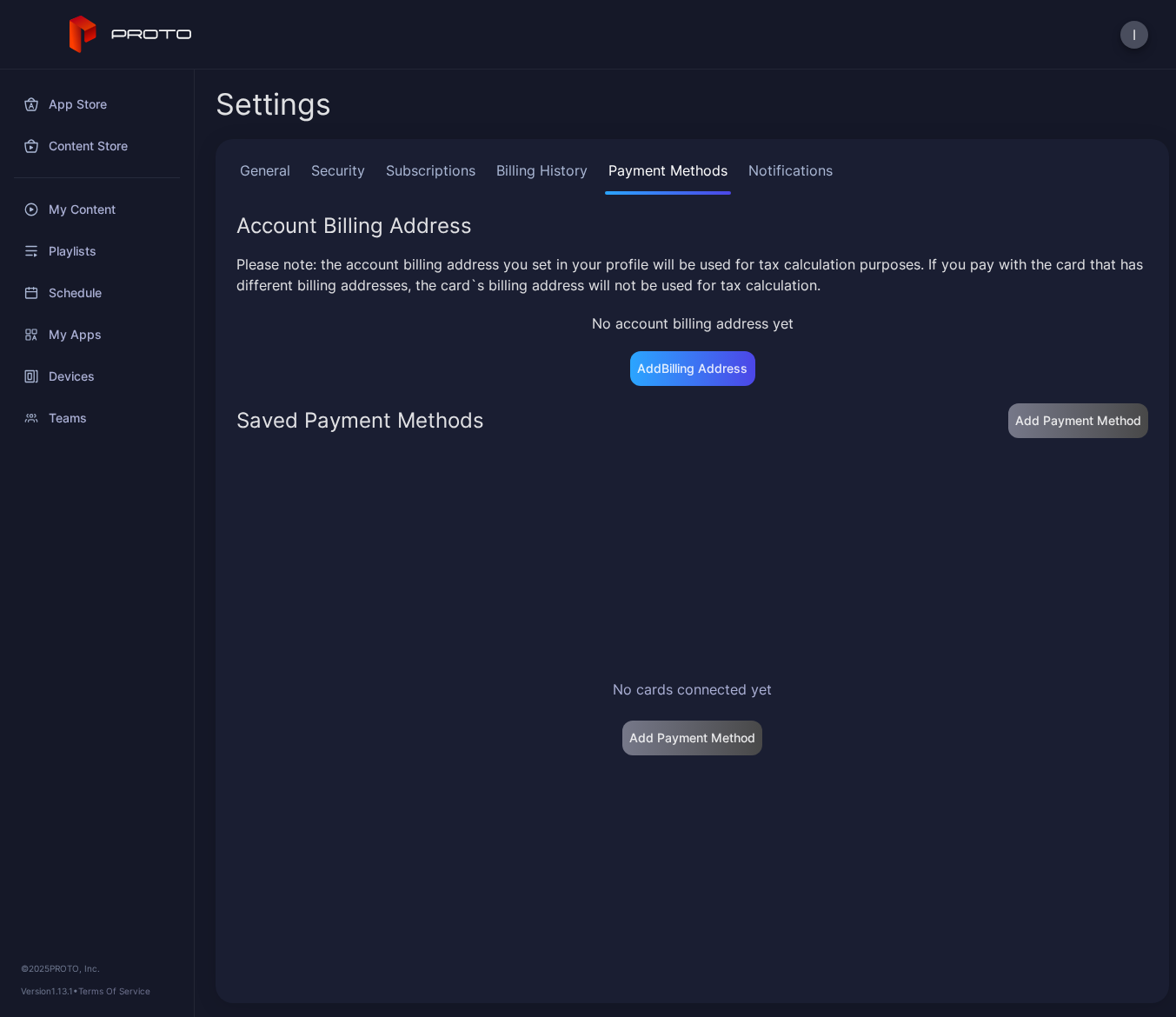
click at [776, 172] on link "Notifications" at bounding box center [790, 177] width 92 height 34
